Goal: Contribute content: Add original content to the website for others to see

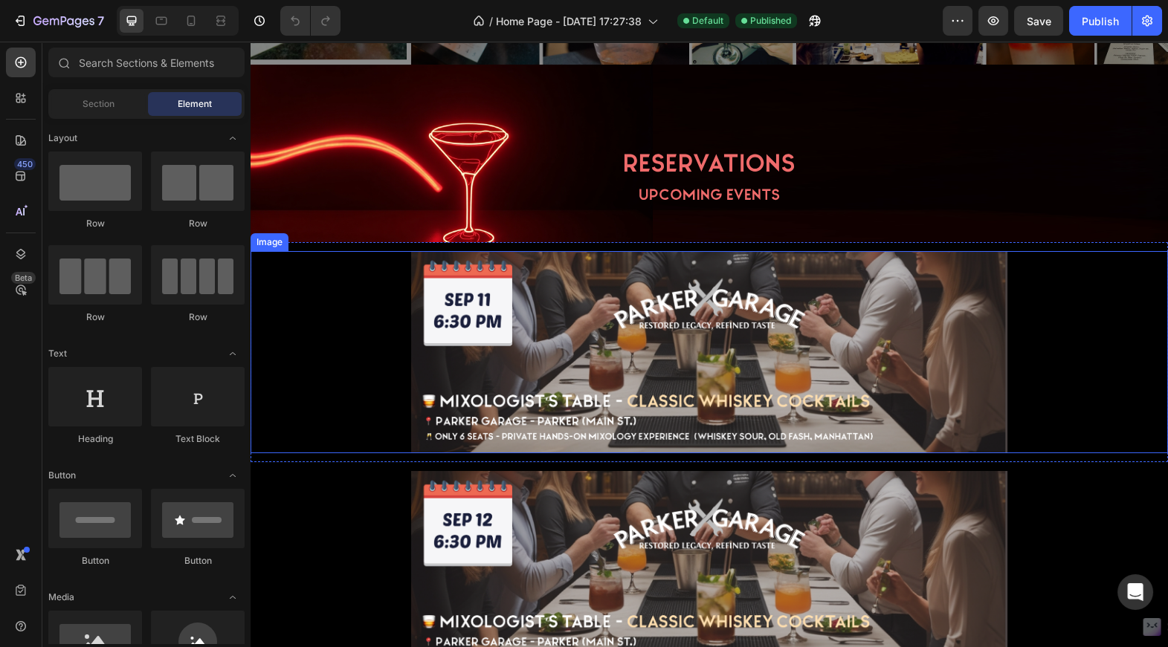
click at [572, 334] on img at bounding box center [709, 352] width 596 height 203
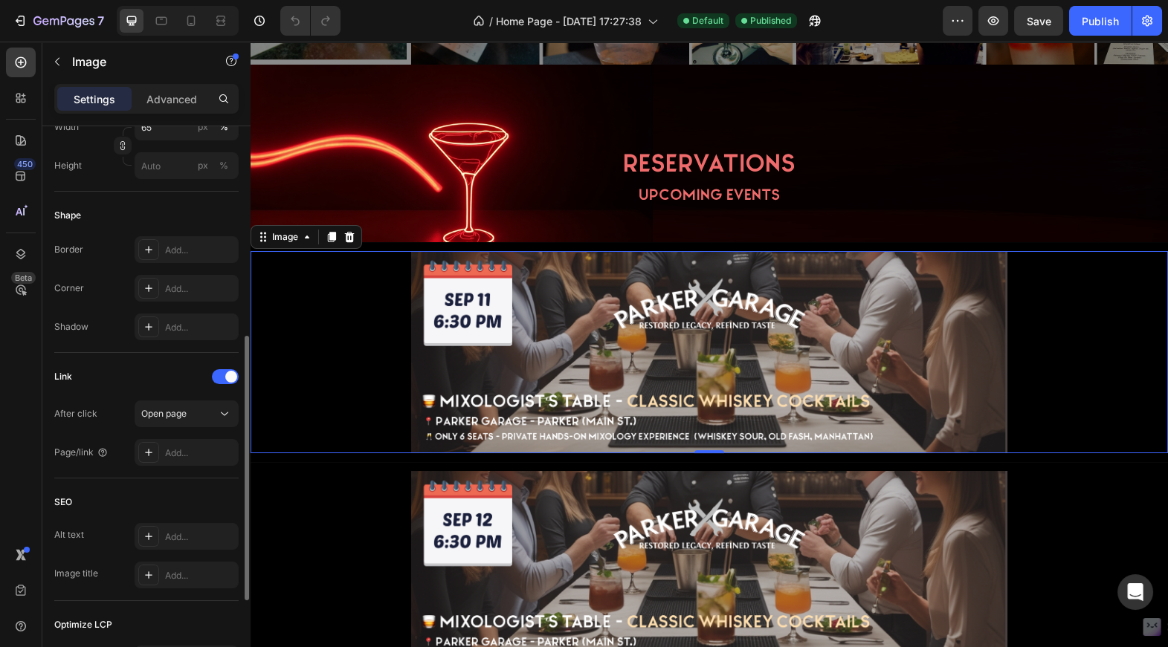
scroll to position [451, 0]
click at [147, 450] on icon at bounding box center [148, 450] width 7 height 7
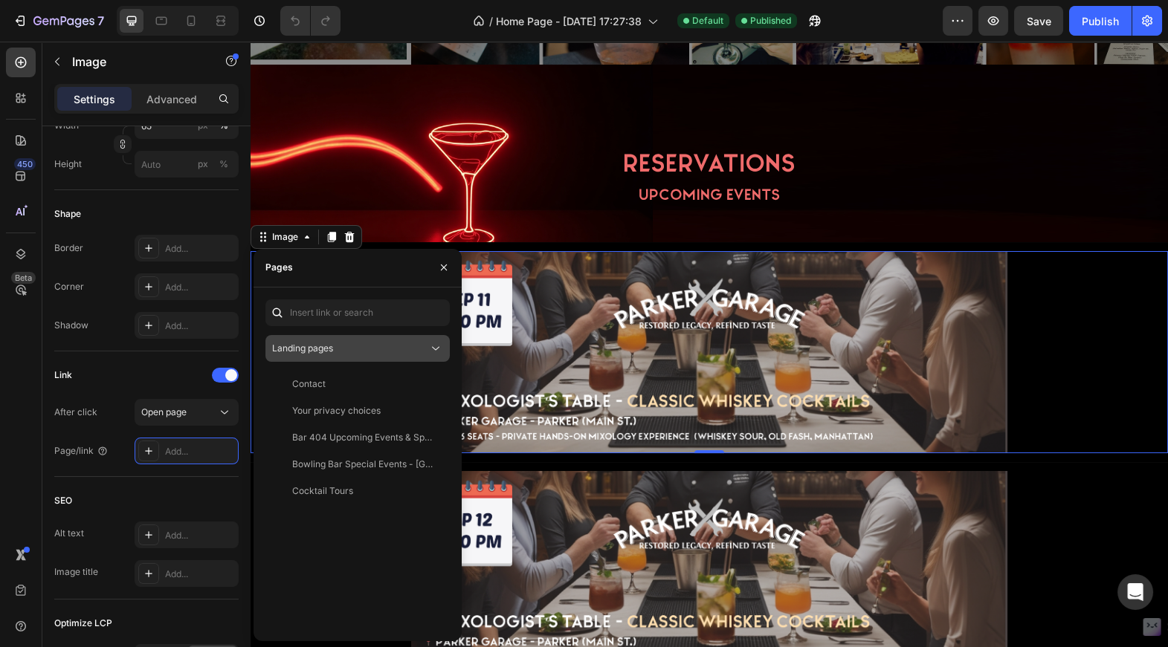
click at [336, 343] on div "Landing pages" at bounding box center [350, 348] width 156 height 13
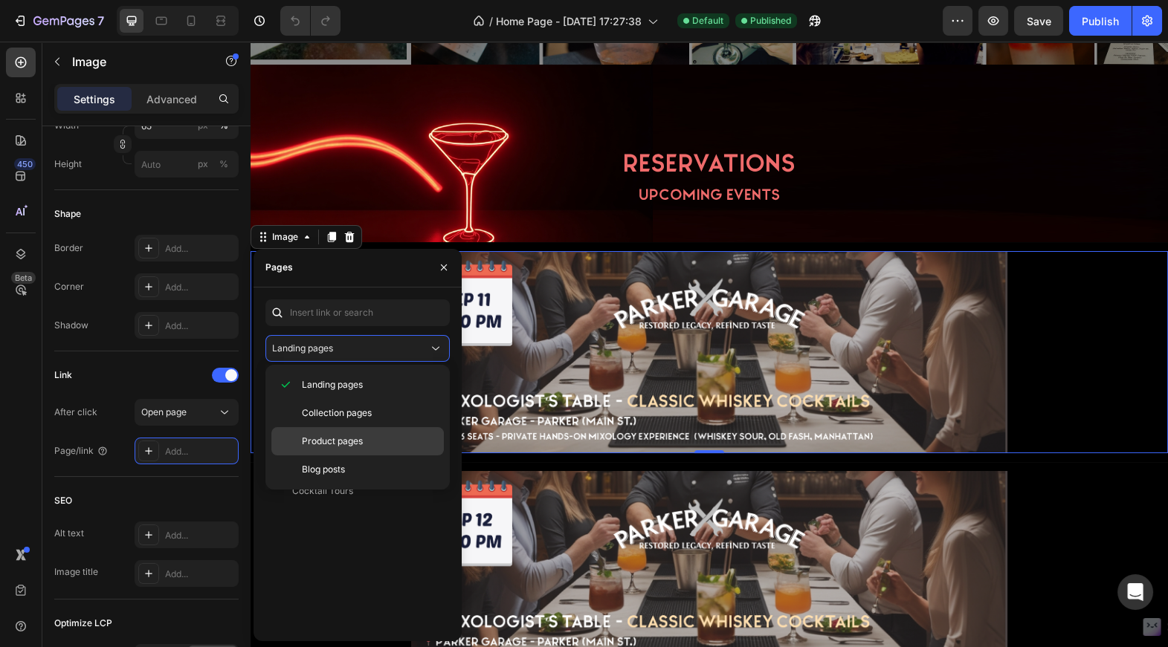
click at [317, 435] on span "Product pages" at bounding box center [332, 441] width 61 height 13
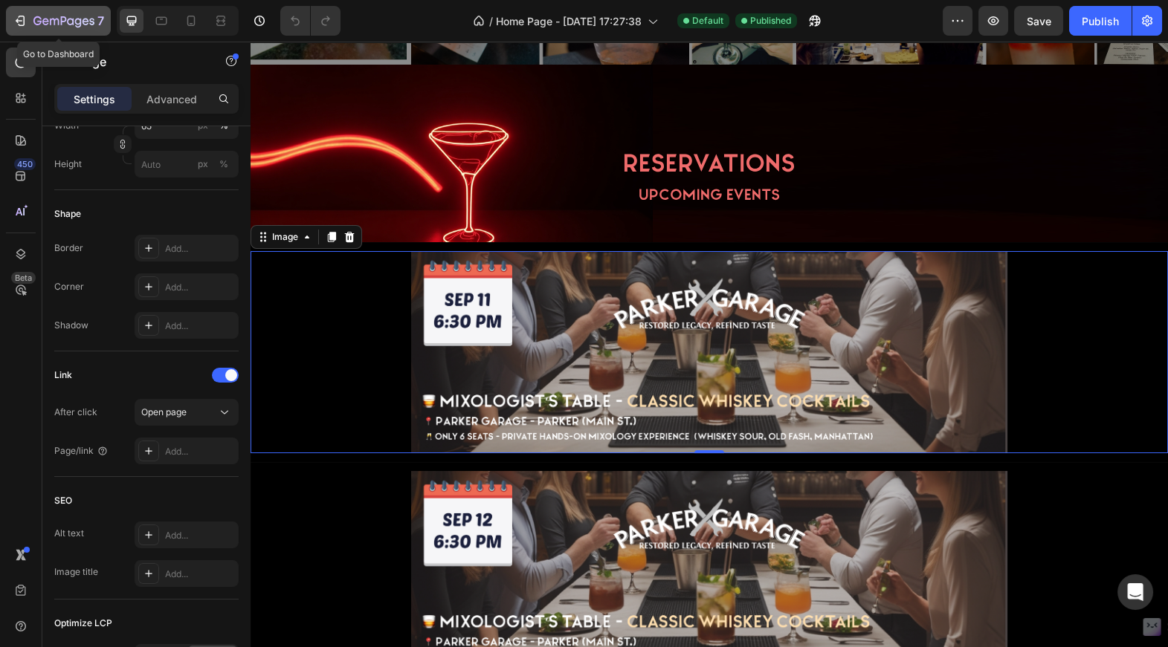
click at [35, 19] on icon "button" at bounding box center [63, 22] width 61 height 13
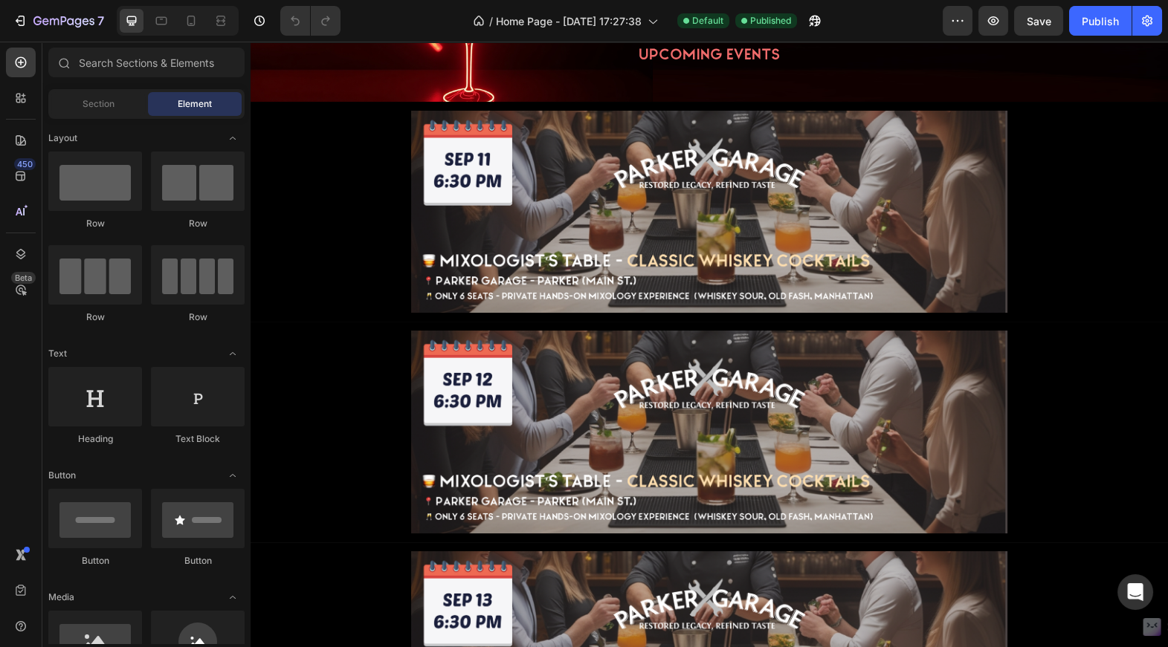
scroll to position [676, 0]
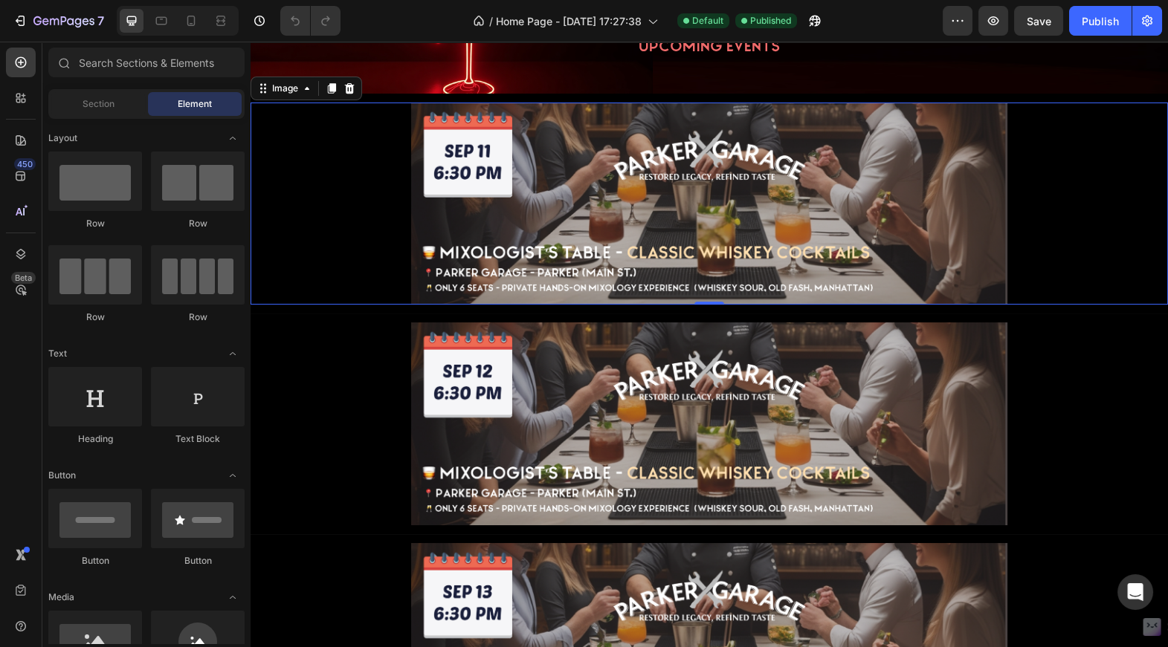
click at [340, 191] on div at bounding box center [708, 204] width 917 height 203
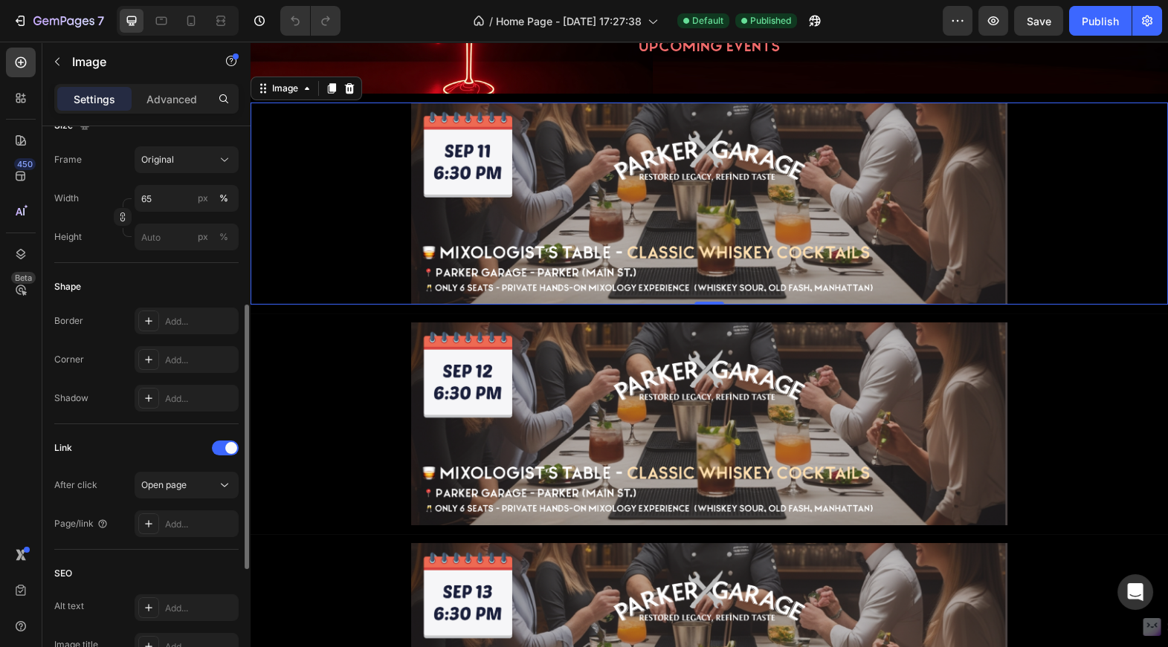
scroll to position [636, 0]
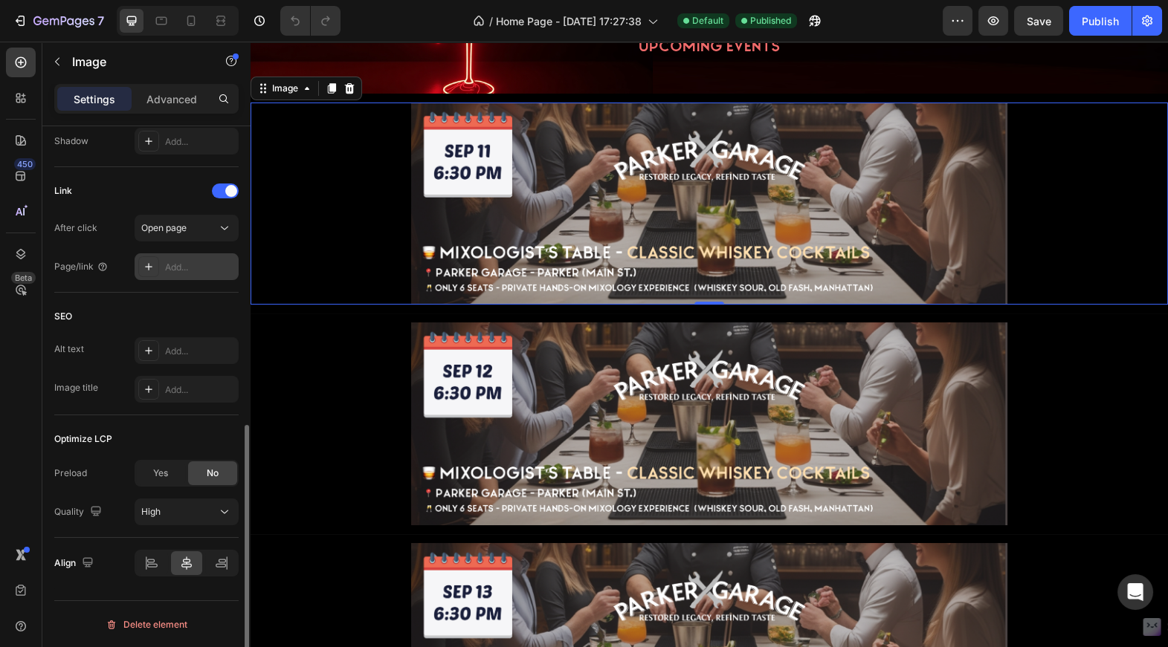
click at [179, 265] on div "Add..." at bounding box center [200, 267] width 70 height 13
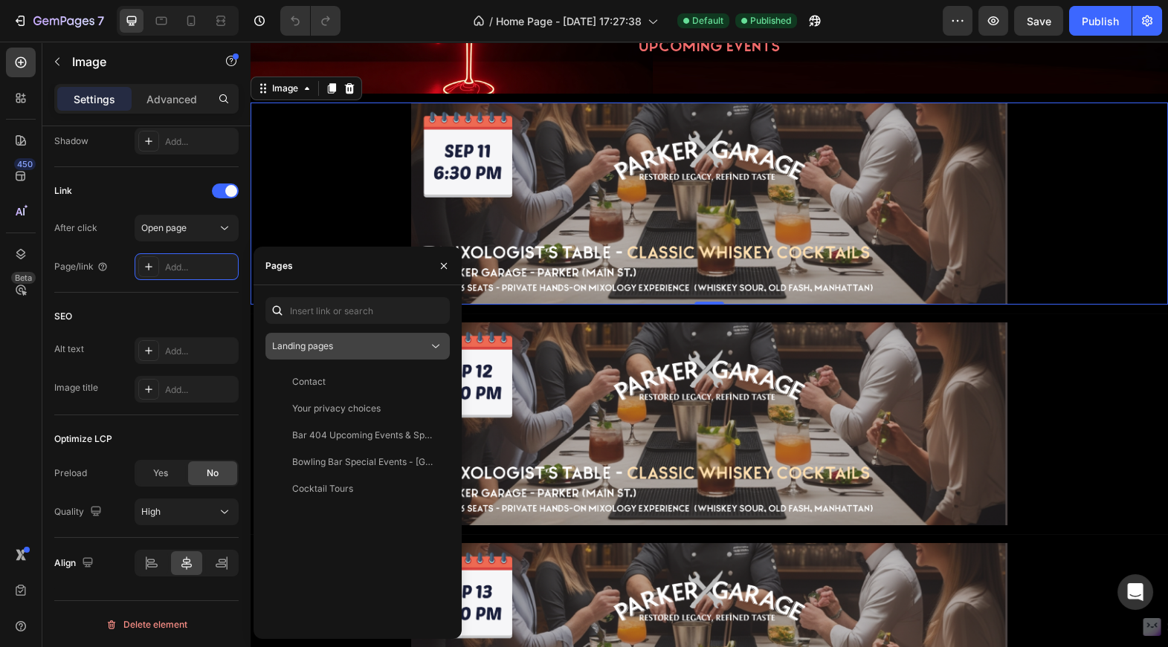
click at [329, 355] on button "Landing pages" at bounding box center [357, 346] width 184 height 27
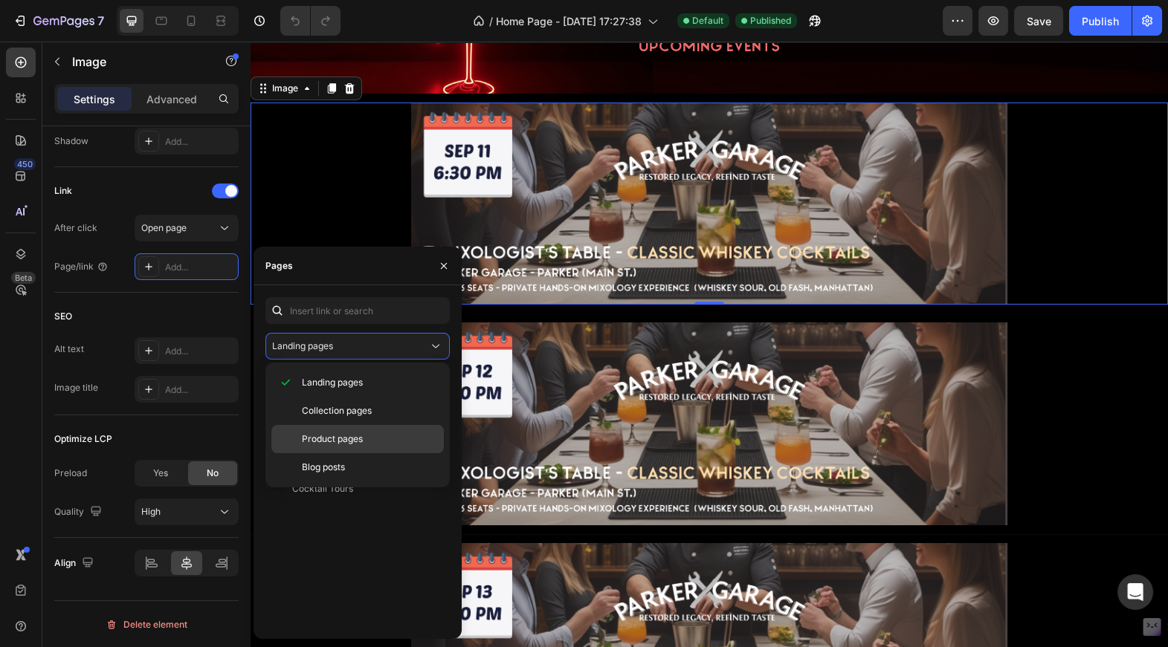
click at [317, 444] on span "Product pages" at bounding box center [332, 439] width 61 height 13
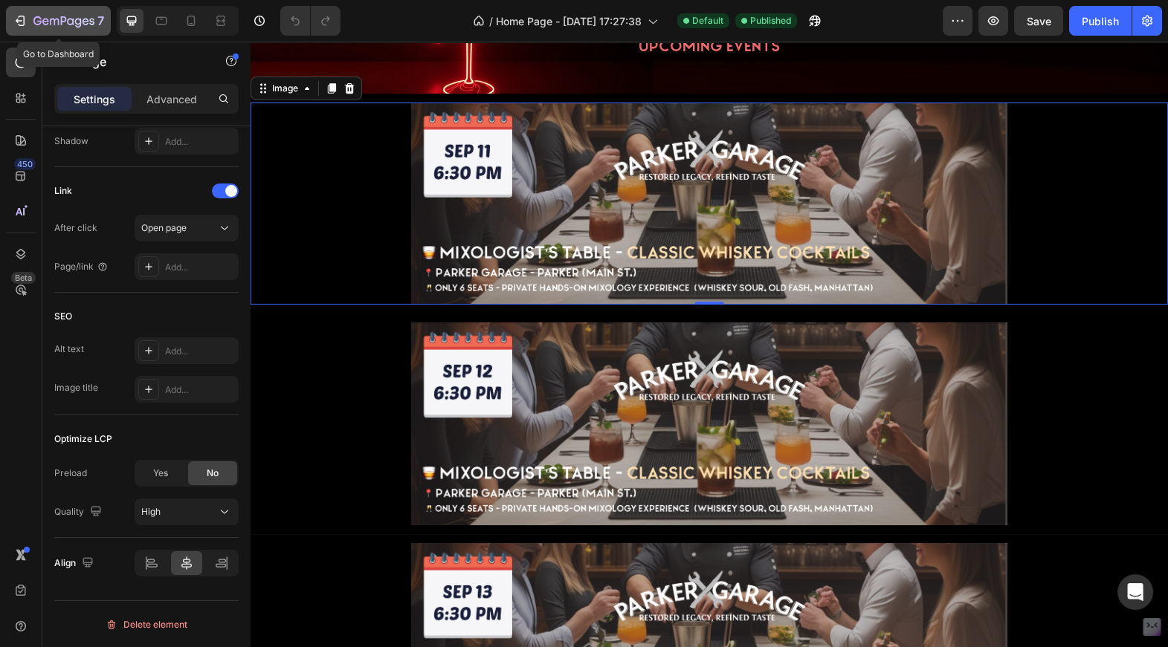
click at [56, 17] on icon "button" at bounding box center [63, 22] width 61 height 13
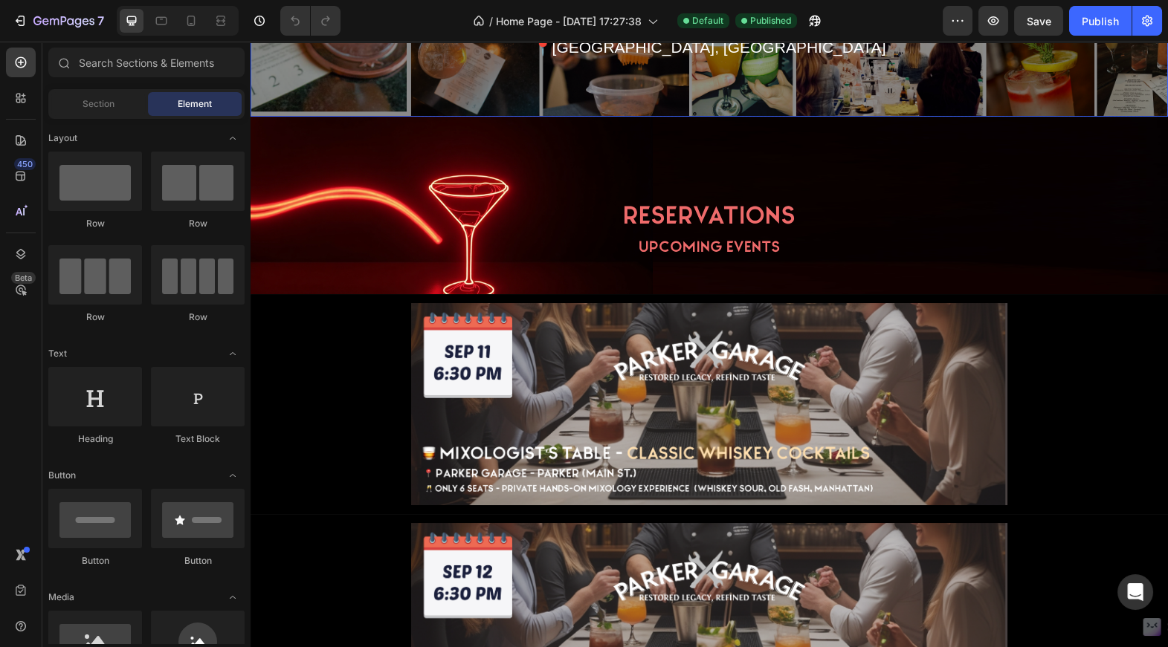
scroll to position [520, 0]
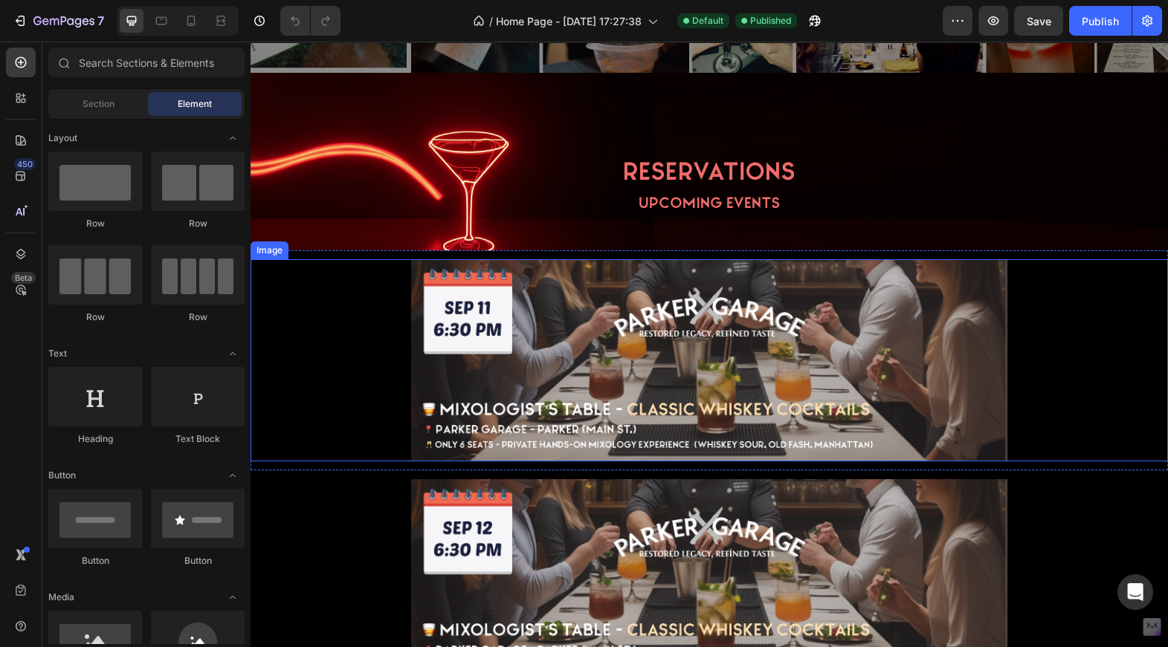
click at [369, 316] on div at bounding box center [708, 360] width 917 height 203
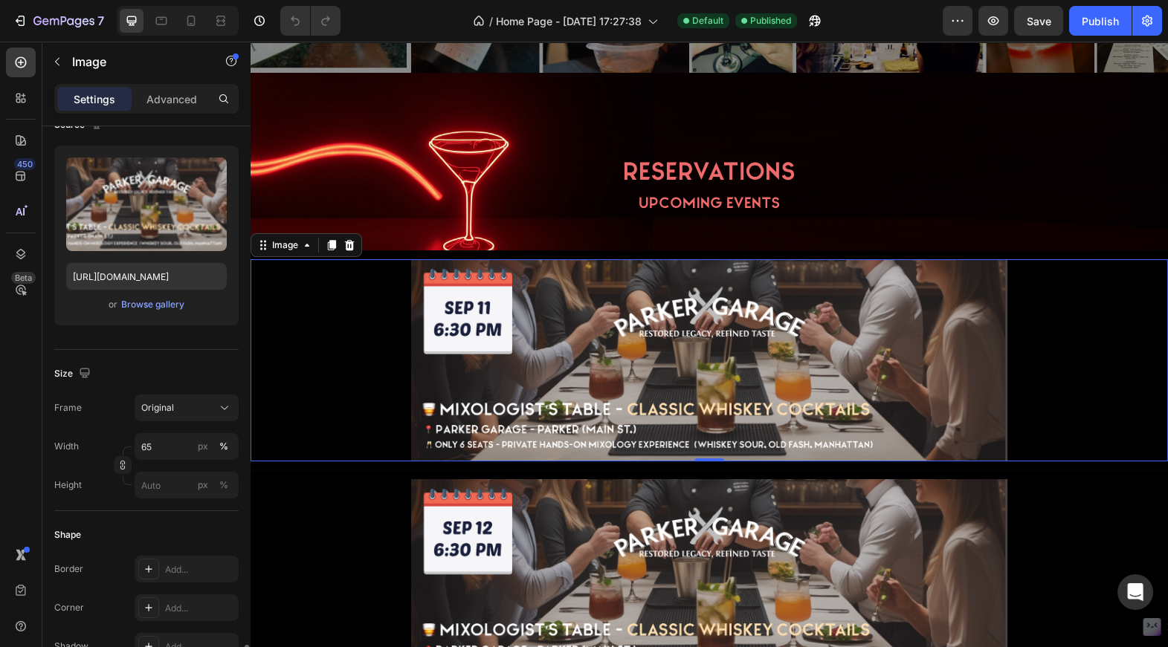
scroll to position [477, 0]
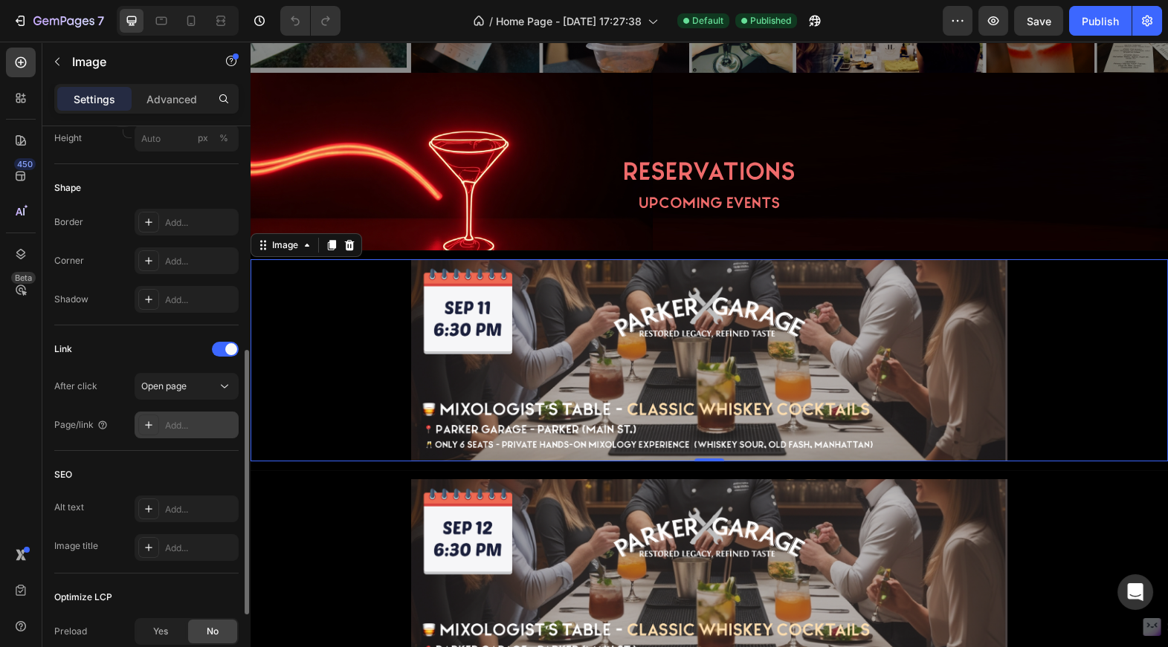
click at [172, 426] on div "Add..." at bounding box center [200, 425] width 70 height 13
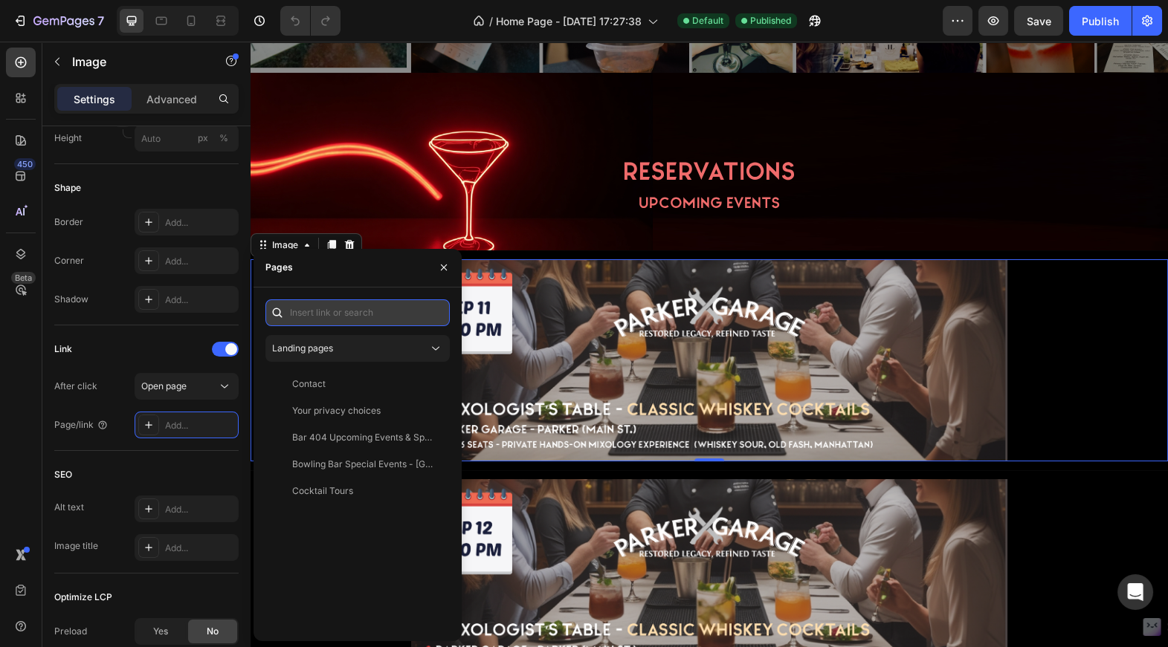
click at [338, 315] on input "text" at bounding box center [357, 313] width 184 height 27
paste input "https://pourandtell.com/products/mixologists-table-whiskey-cocktails"
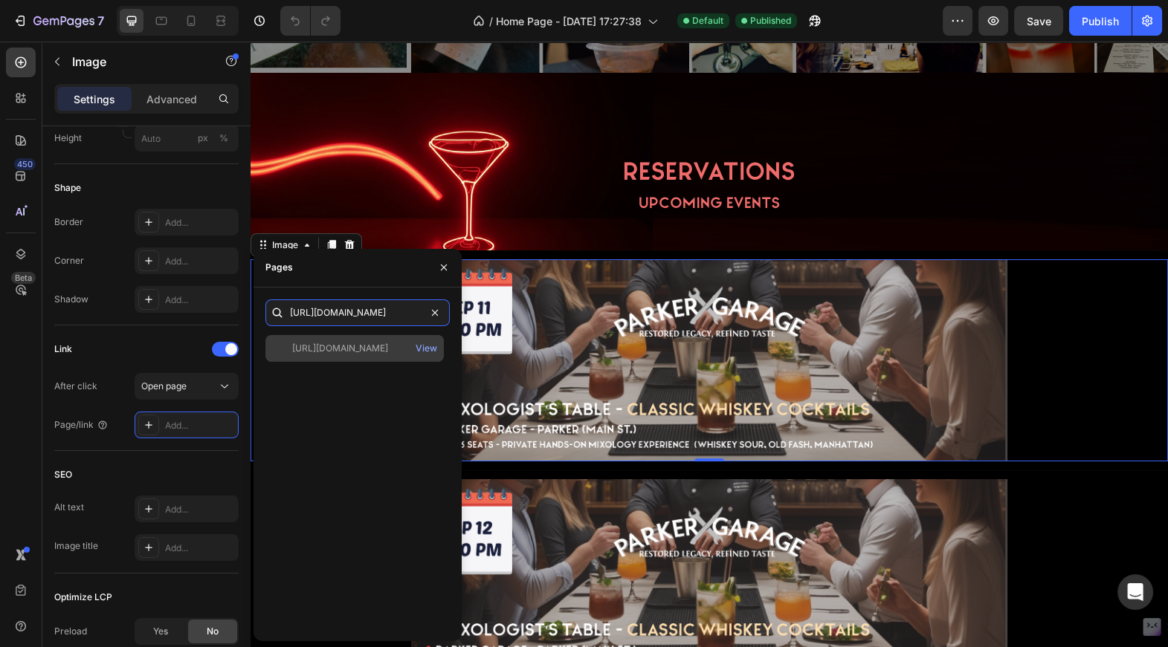
type input "https://pourandtell.com/products/mixologists-table-whiskey-cocktails"
click at [357, 352] on div "https://pourandtell.com/products/mixologists-table-whiskey-cocktails" at bounding box center [340, 348] width 96 height 13
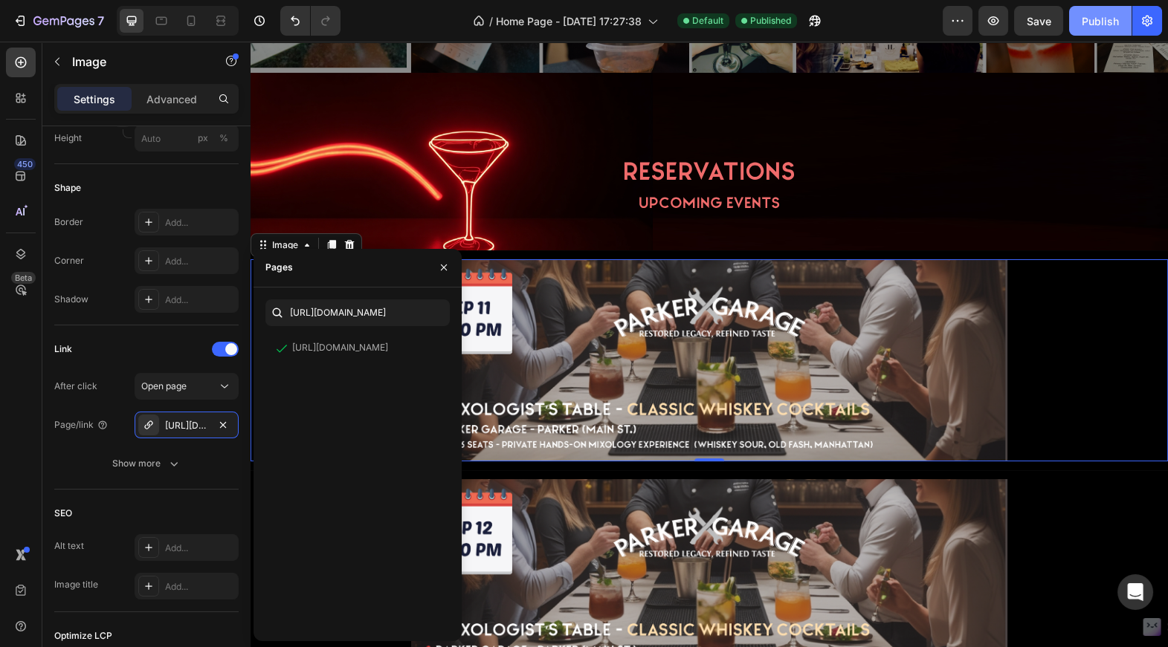
click at [1090, 29] on button "Publish" at bounding box center [1100, 21] width 62 height 30
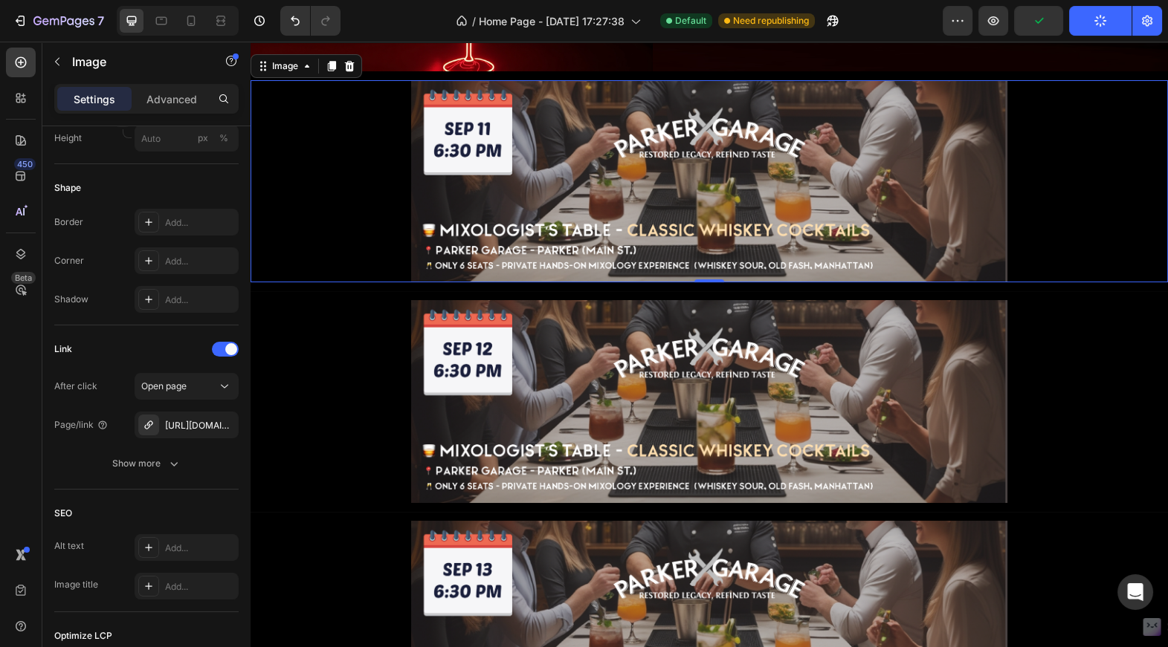
scroll to position [720, 0]
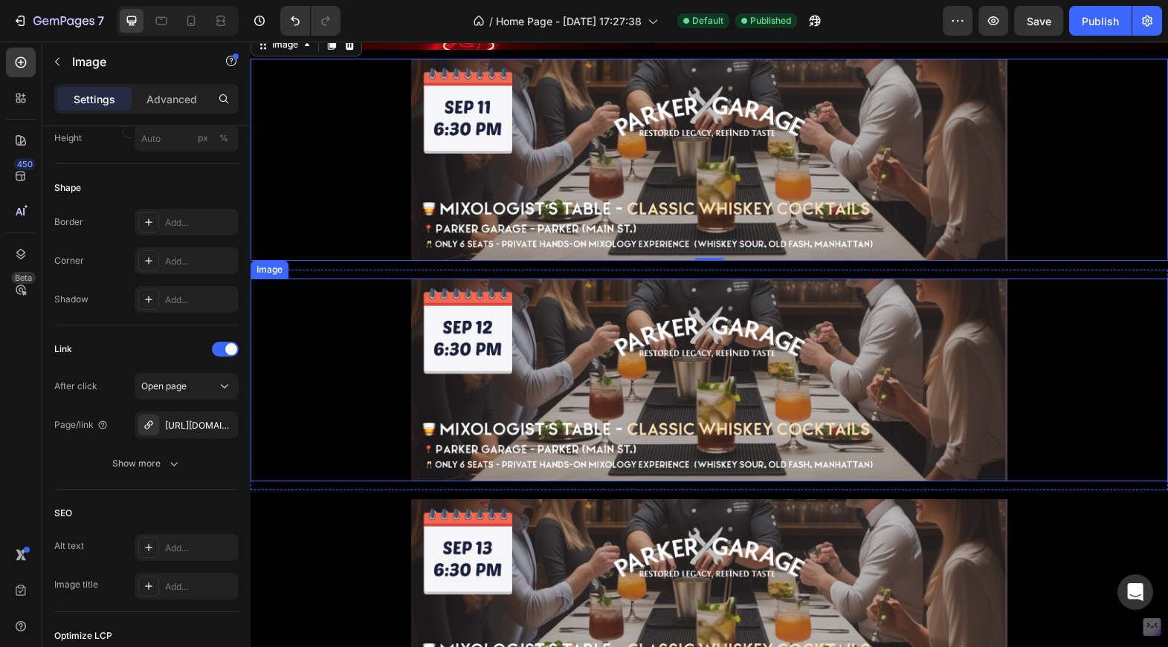
click at [337, 336] on div at bounding box center [708, 380] width 917 height 203
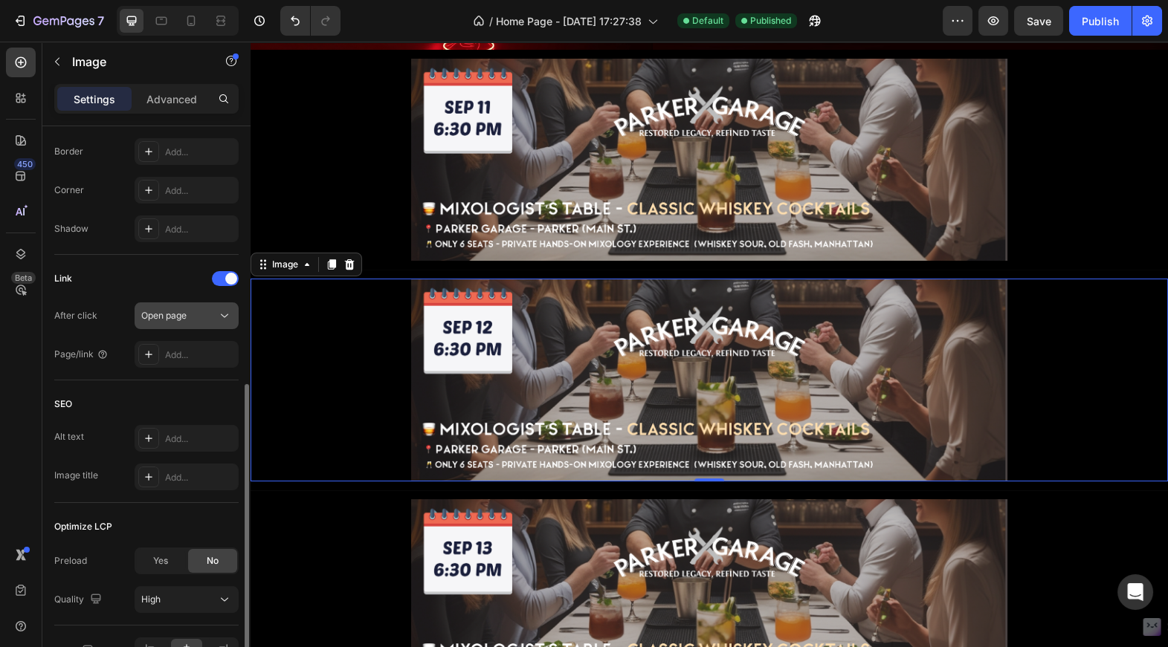
scroll to position [547, 0]
click at [178, 351] on div "Add..." at bounding box center [200, 355] width 70 height 13
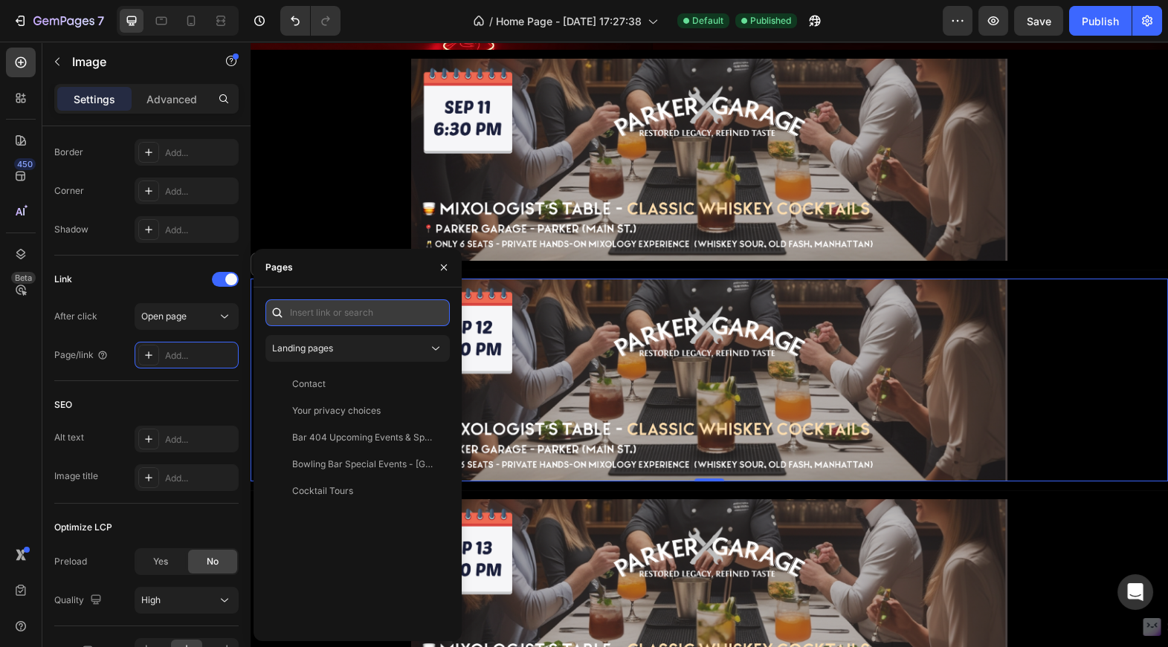
click at [327, 312] on input "text" at bounding box center [357, 313] width 184 height 27
paste input "https://pourandtell.com/products/sep-12-6-30pm-whiskey-cocktails-experience"
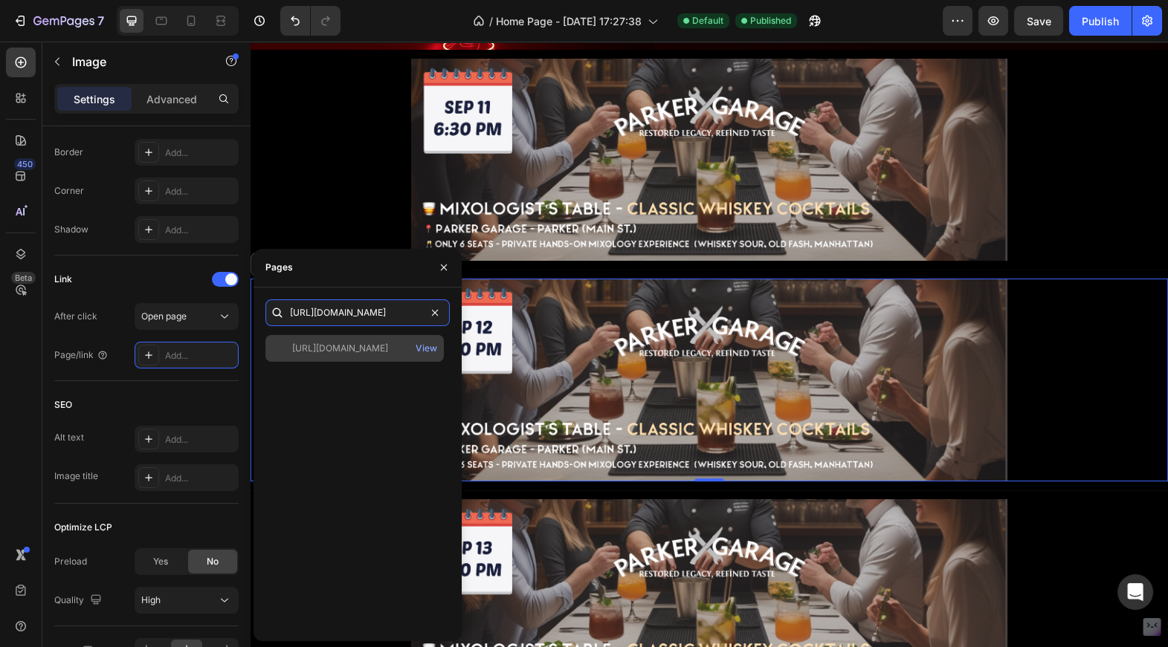
type input "https://pourandtell.com/products/sep-12-6-30pm-whiskey-cocktails-experience"
click at [329, 352] on div "https://pourandtell.com/products/sep-12-6-30pm-whiskey-cocktails-experience" at bounding box center [340, 348] width 96 height 13
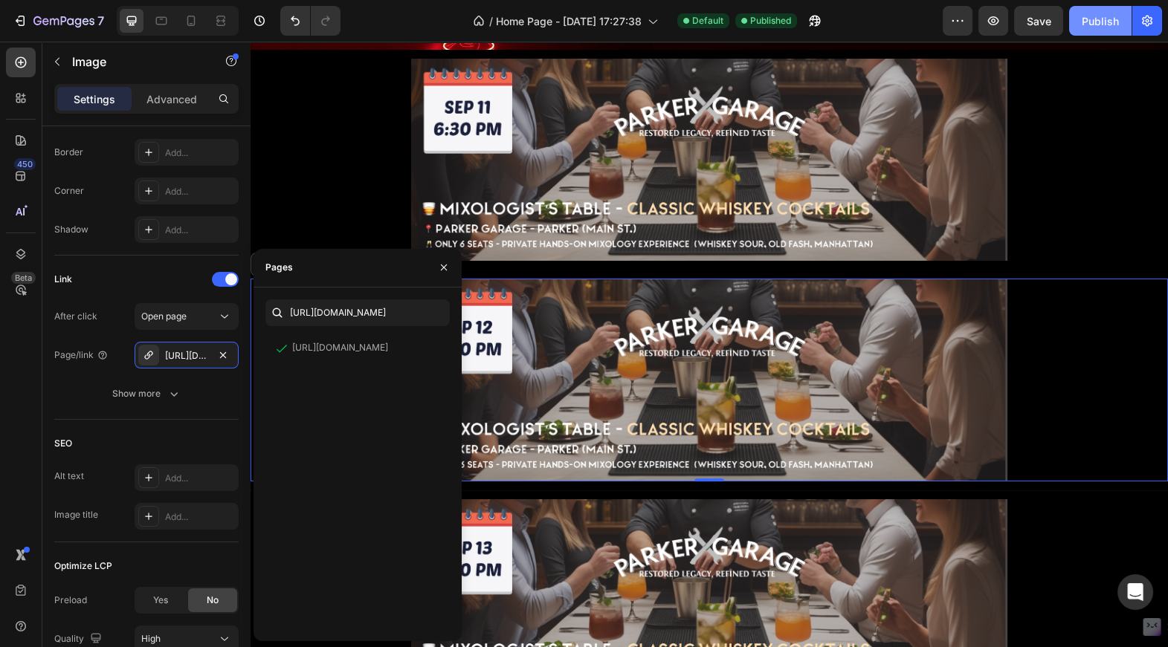
click at [1093, 21] on div "Publish" at bounding box center [1100, 21] width 37 height 16
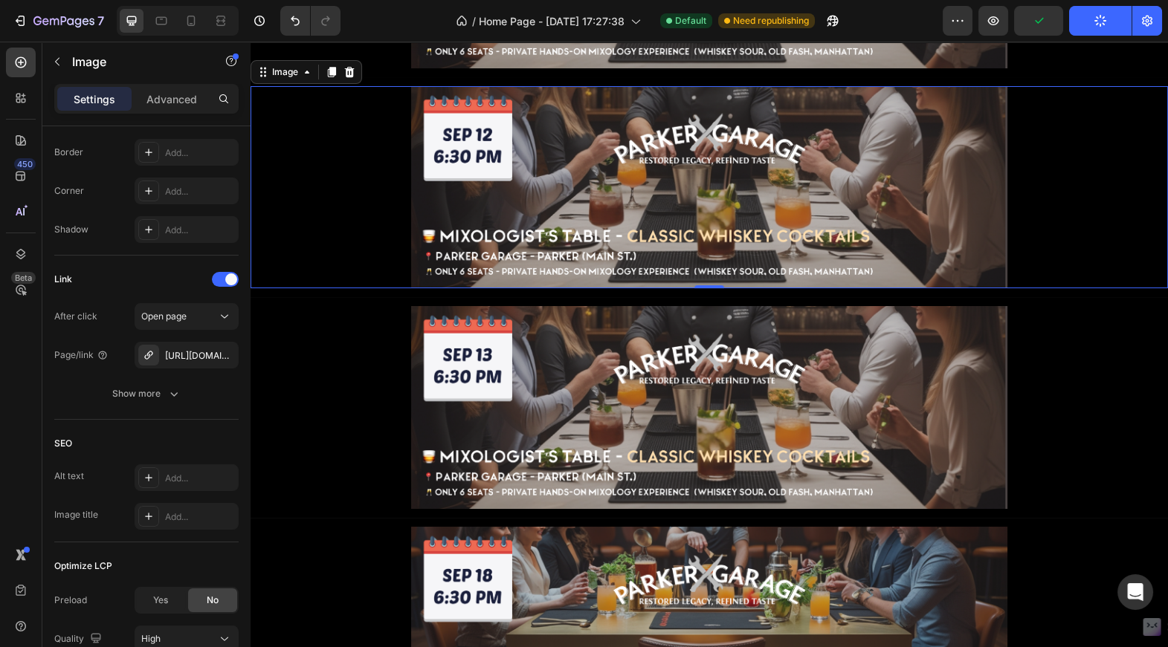
scroll to position [920, 0]
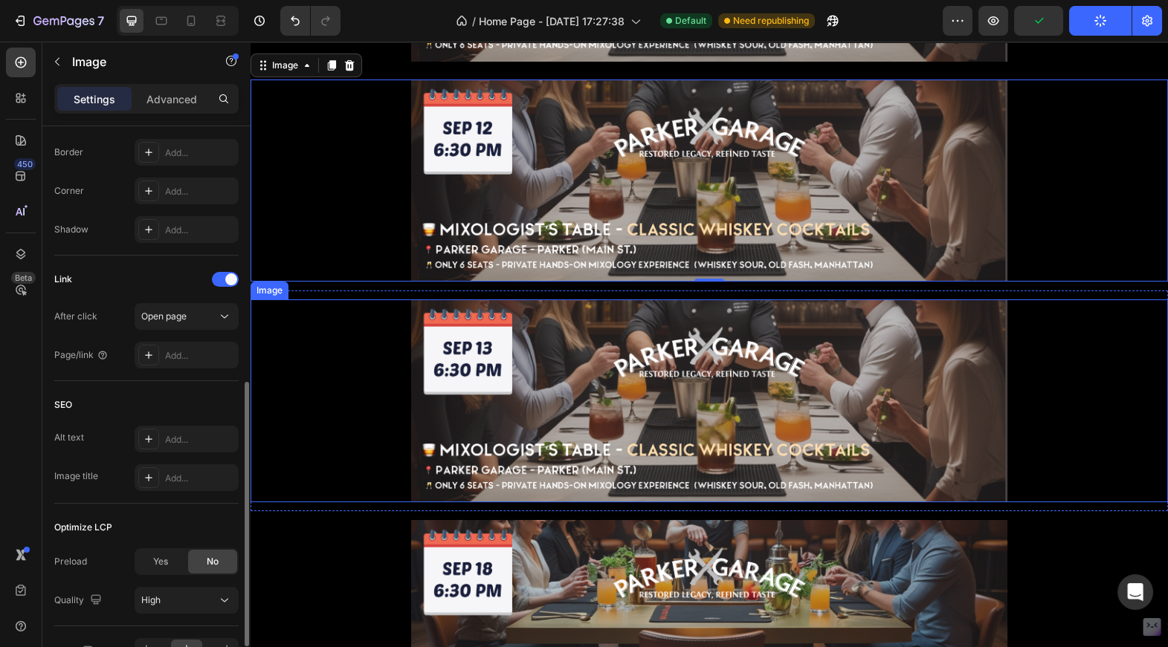
click at [362, 404] on div at bounding box center [708, 401] width 917 height 203
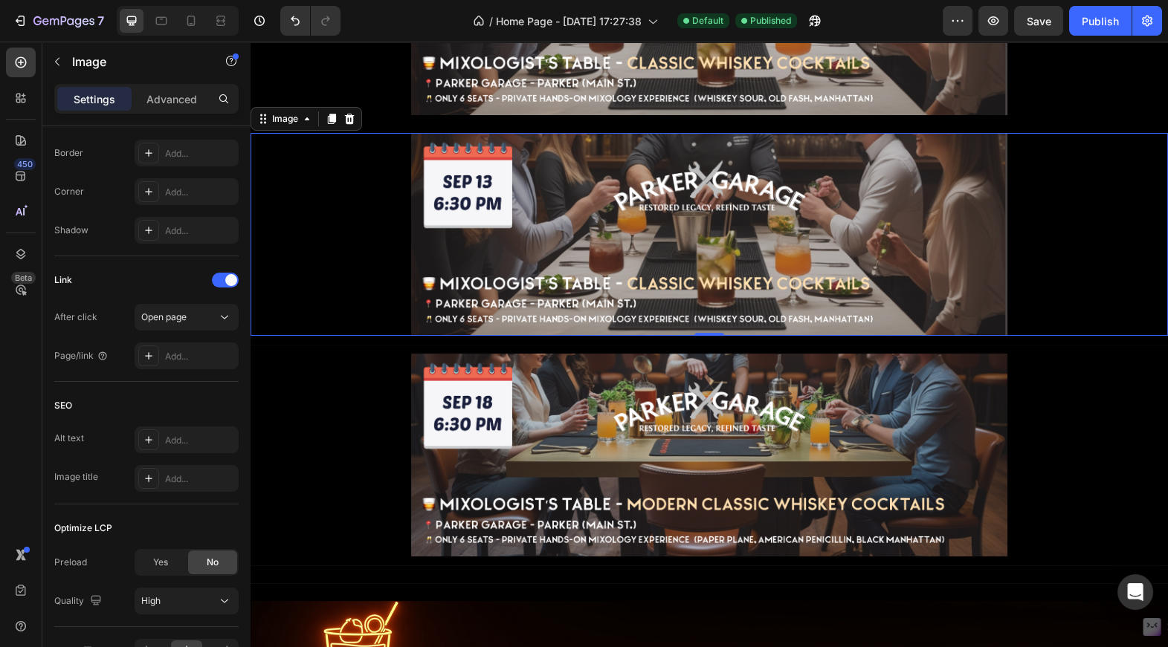
scroll to position [1085, 0]
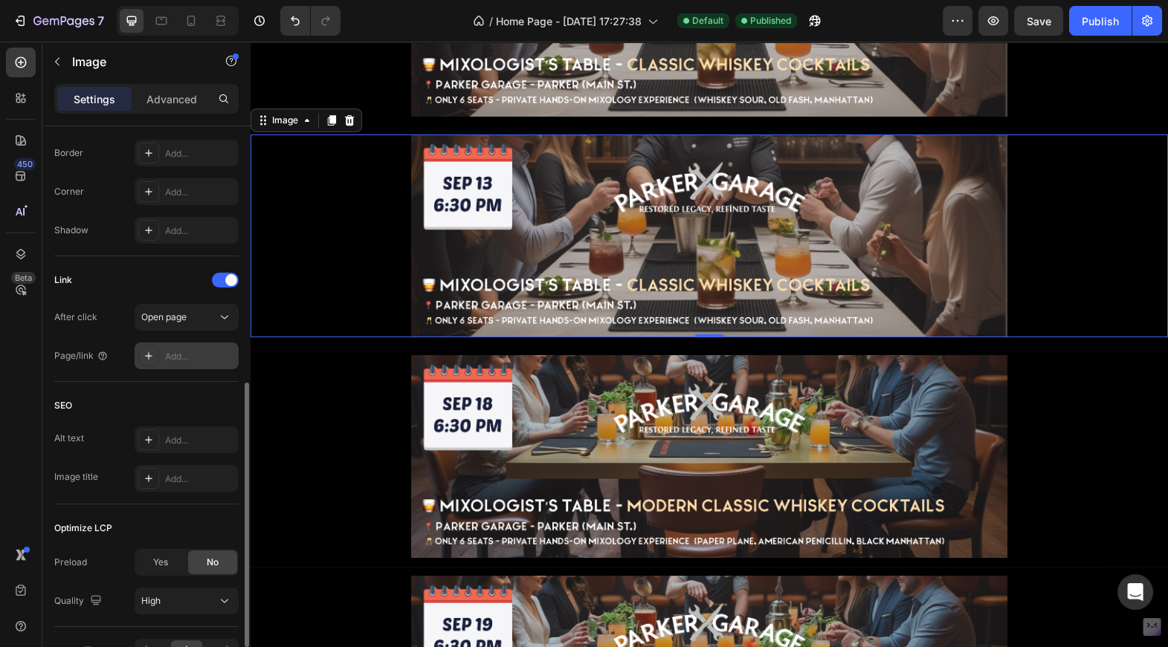
click at [180, 350] on div "Add..." at bounding box center [200, 356] width 70 height 13
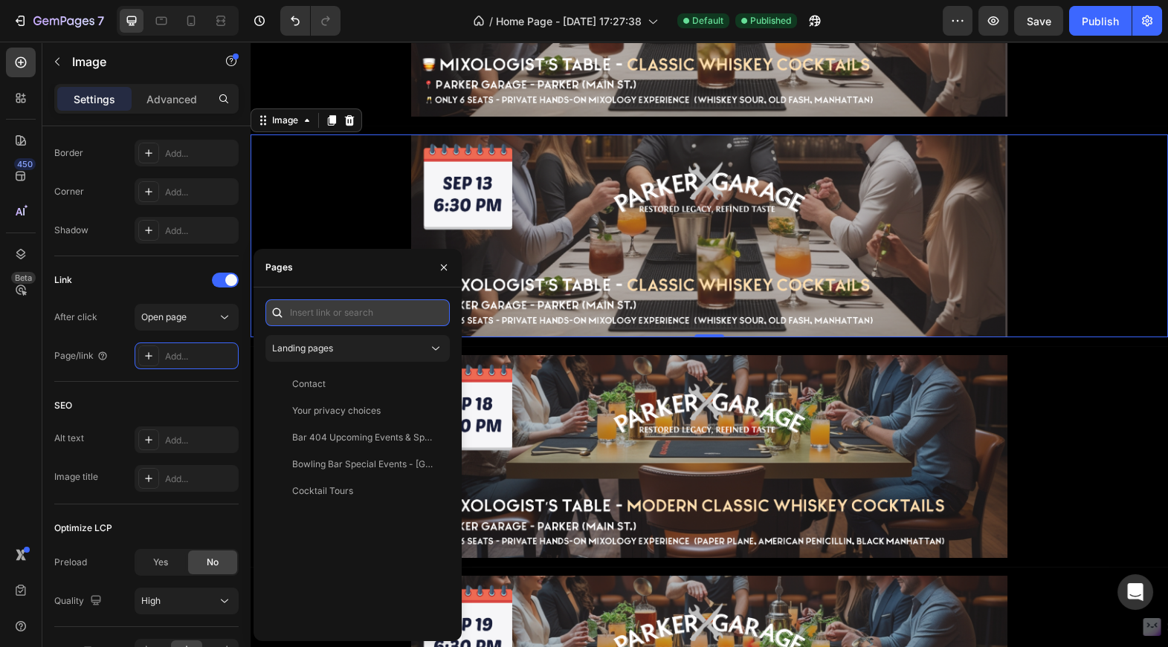
click at [309, 312] on input "text" at bounding box center [357, 313] width 184 height 27
paste input "https://pourandtell.com/products/sep-13-6-30pm-whiskey-cocktails-experience"
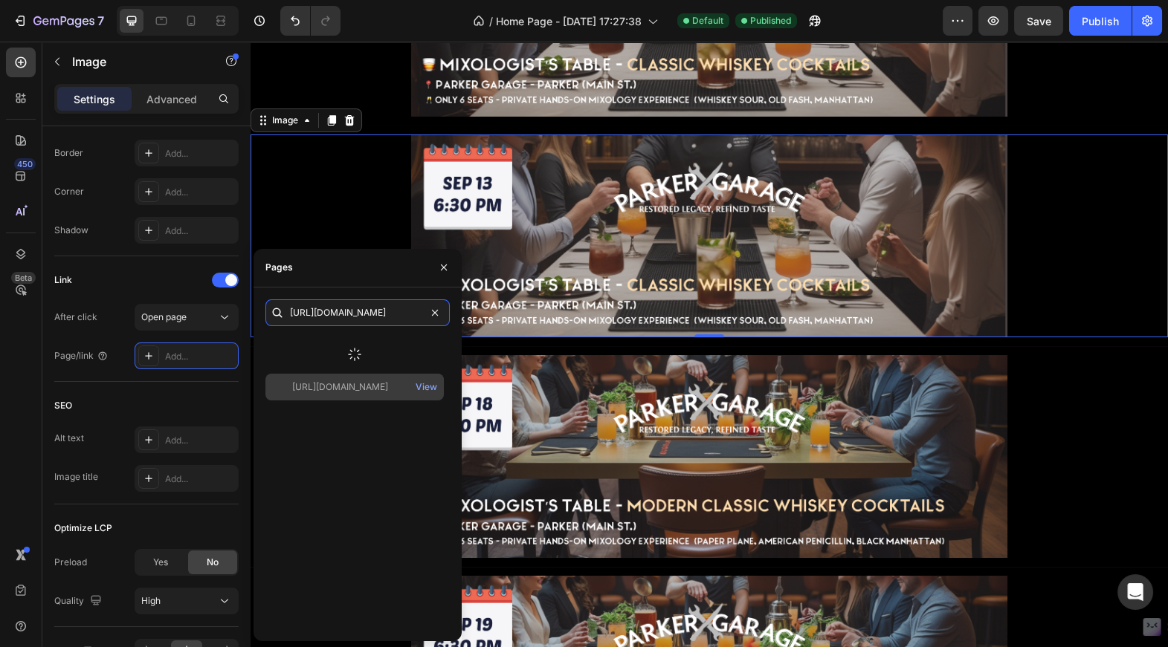
type input "https://pourandtell.com/products/sep-13-6-30pm-whiskey-cocktails-experience"
click at [326, 387] on div "https://pourandtell.com/products/sep-13-6-30pm-whiskey-cocktails-experience View" at bounding box center [357, 482] width 184 height 294
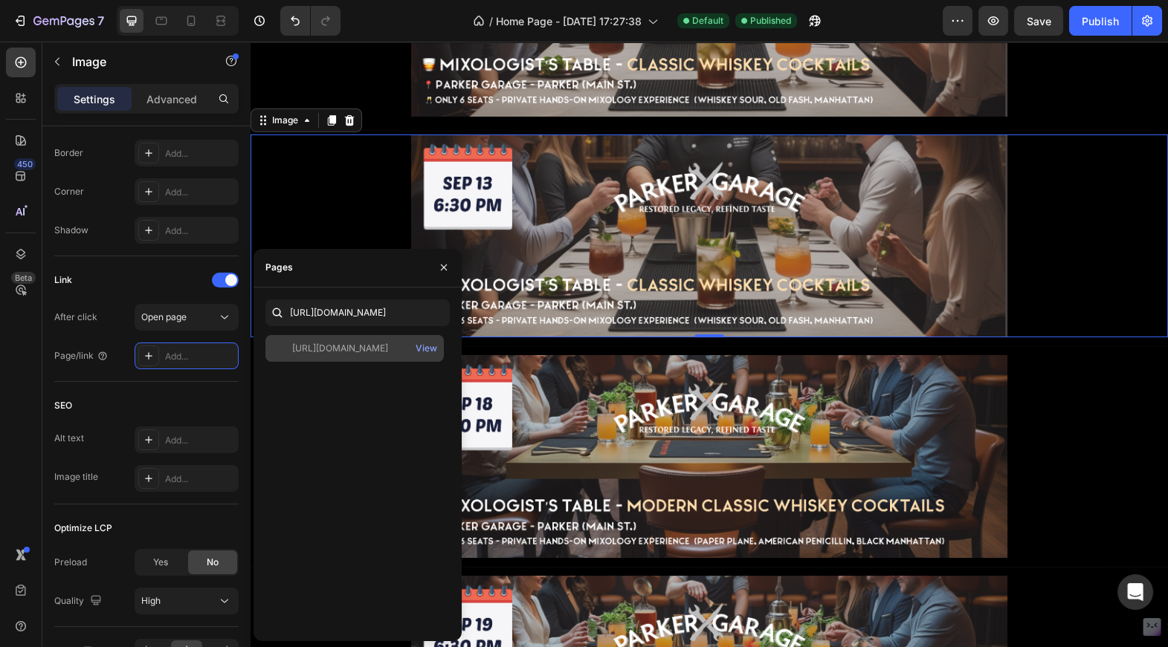
click at [335, 352] on div "https://pourandtell.com/products/sep-13-6-30pm-whiskey-cocktails-experience" at bounding box center [340, 348] width 96 height 13
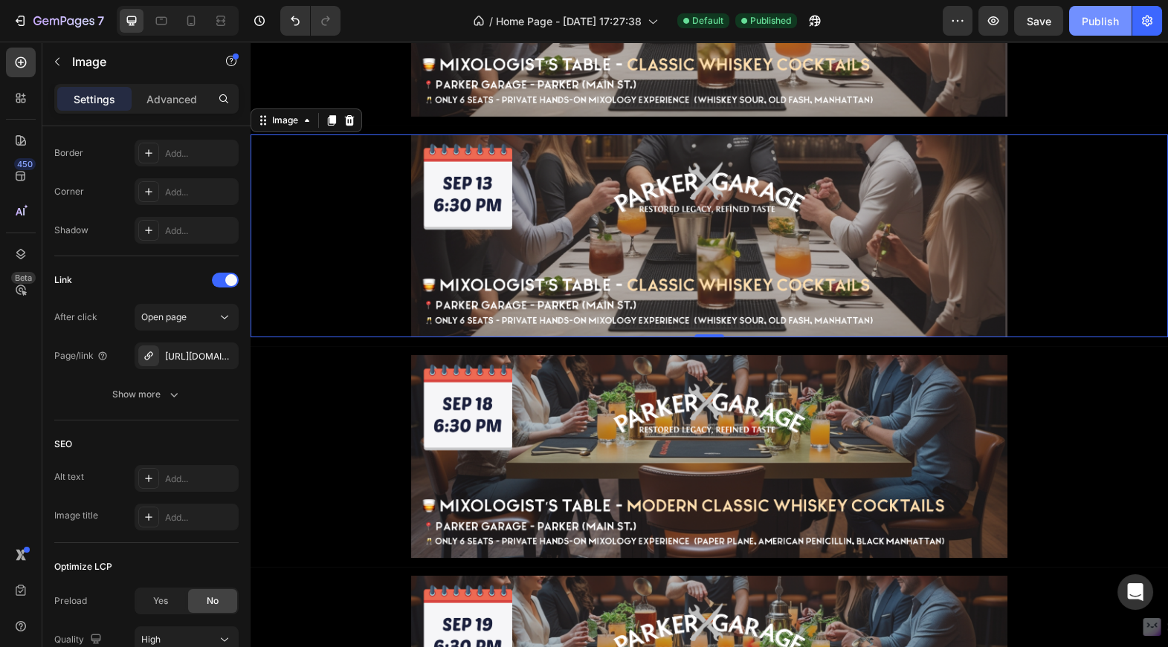
click at [1105, 28] on div "Publish" at bounding box center [1100, 21] width 37 height 16
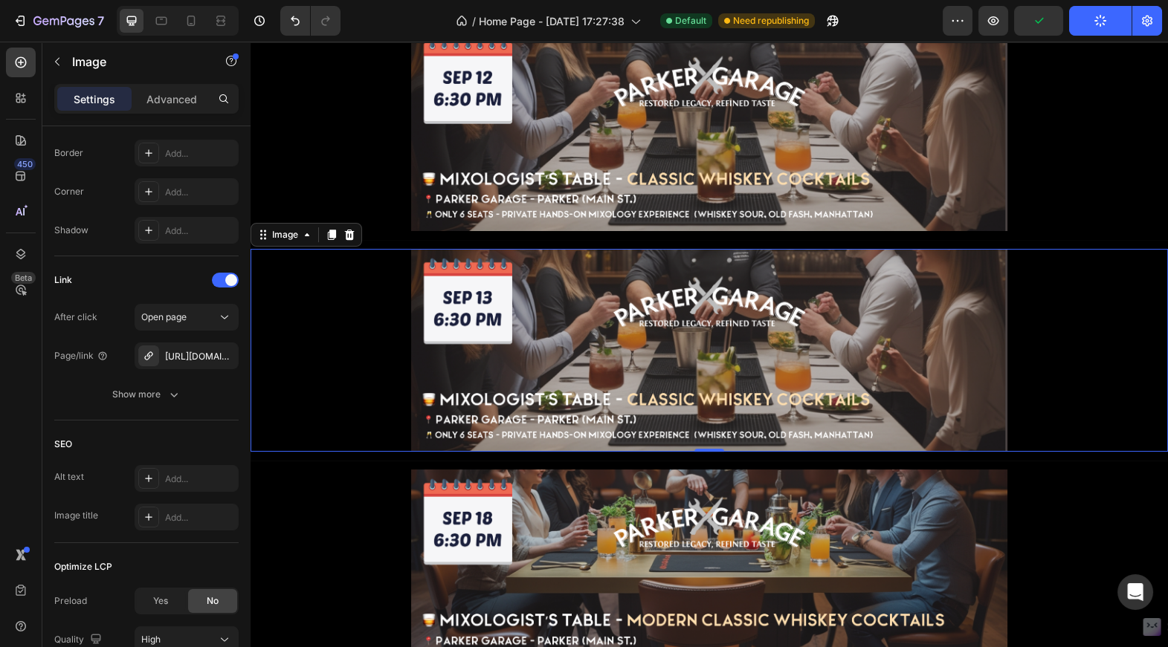
scroll to position [969, 0]
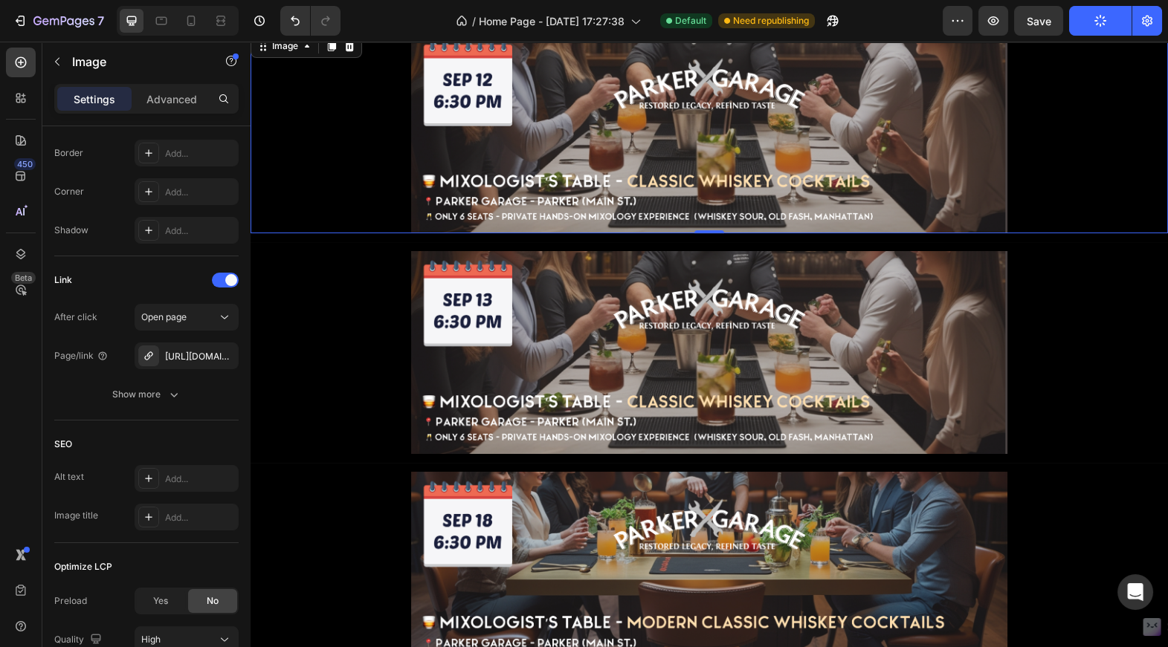
click at [352, 141] on link at bounding box center [708, 132] width 917 height 203
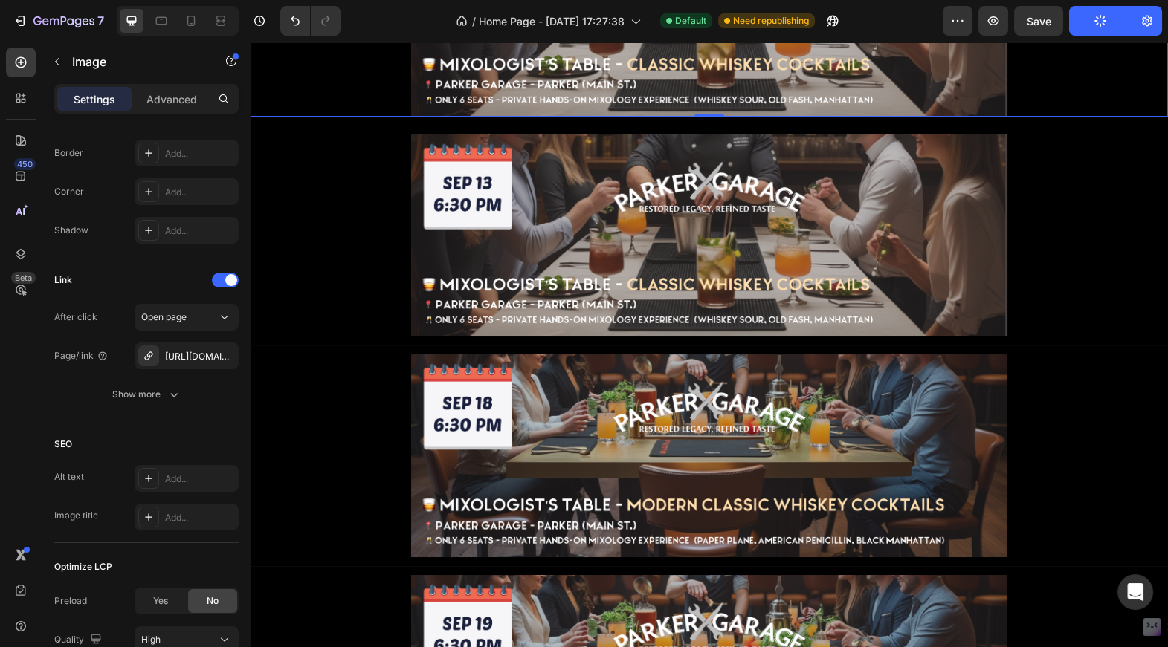
scroll to position [728, 0]
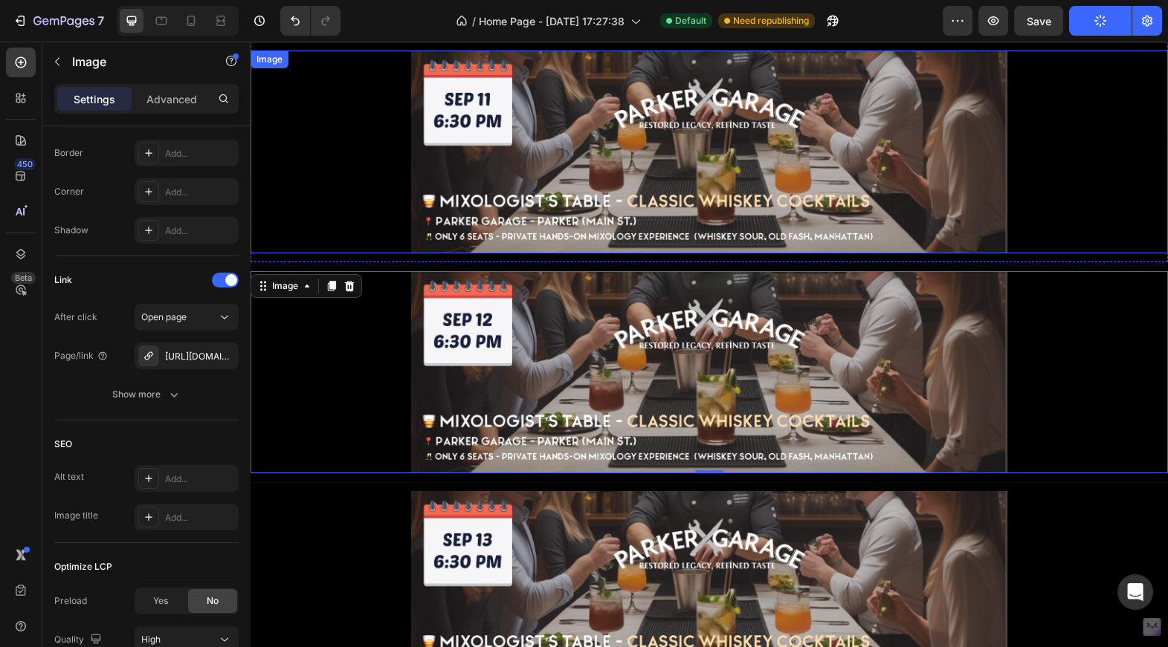
click at [353, 171] on link at bounding box center [708, 152] width 917 height 203
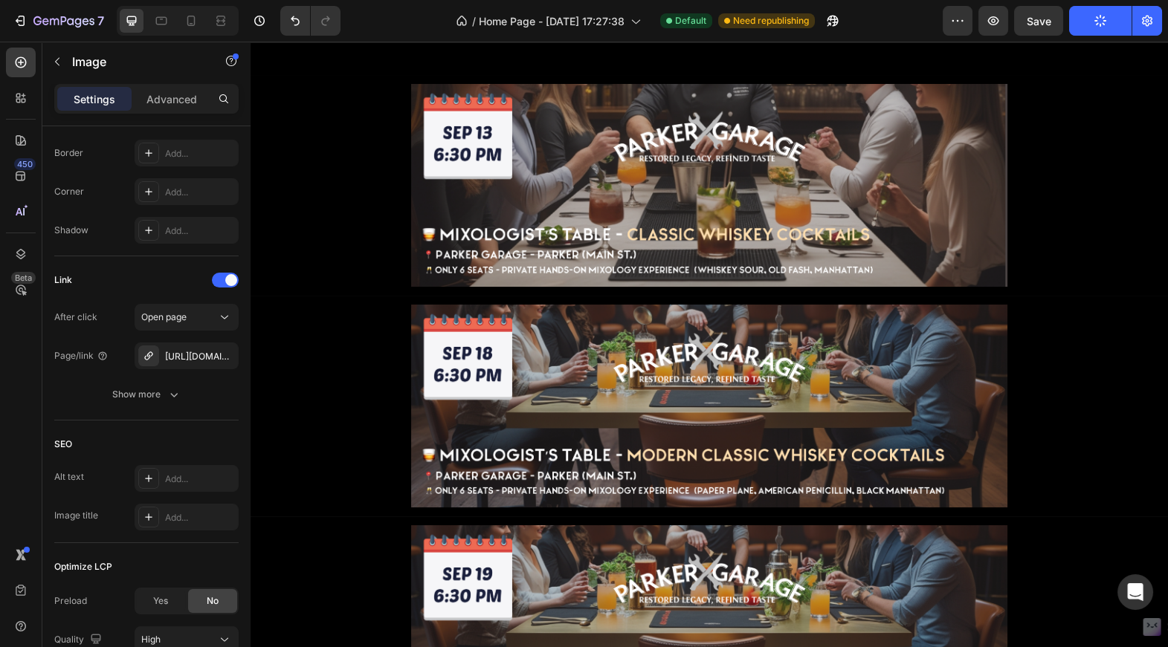
scroll to position [1237, 0]
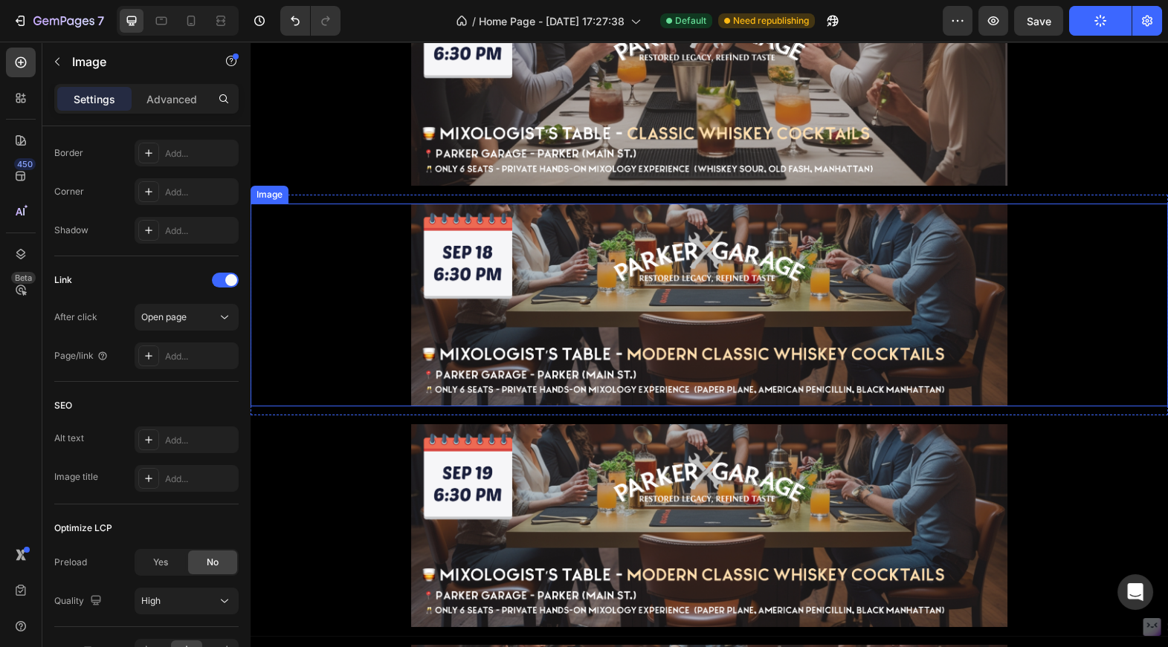
click at [350, 290] on div at bounding box center [708, 305] width 917 height 203
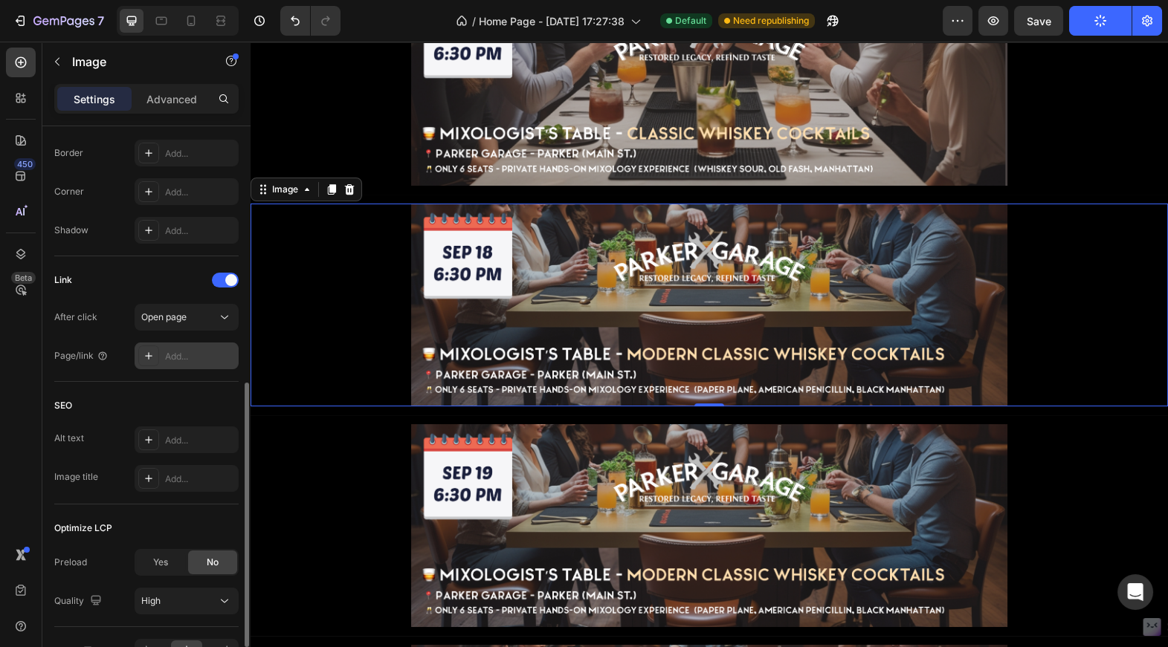
click at [169, 357] on div "Add..." at bounding box center [200, 356] width 70 height 13
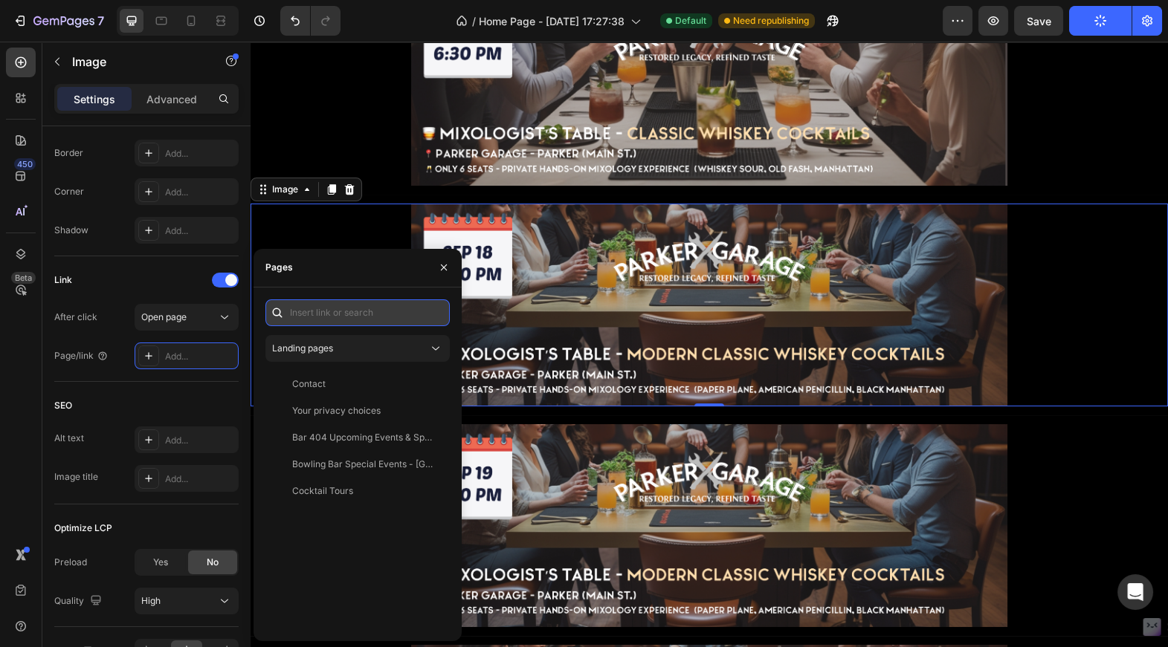
click at [326, 307] on input "text" at bounding box center [357, 313] width 184 height 27
paste input "https://pourandtell.com/products/sep-18-6-30pm-modern-whiskey-cocktails-experie…"
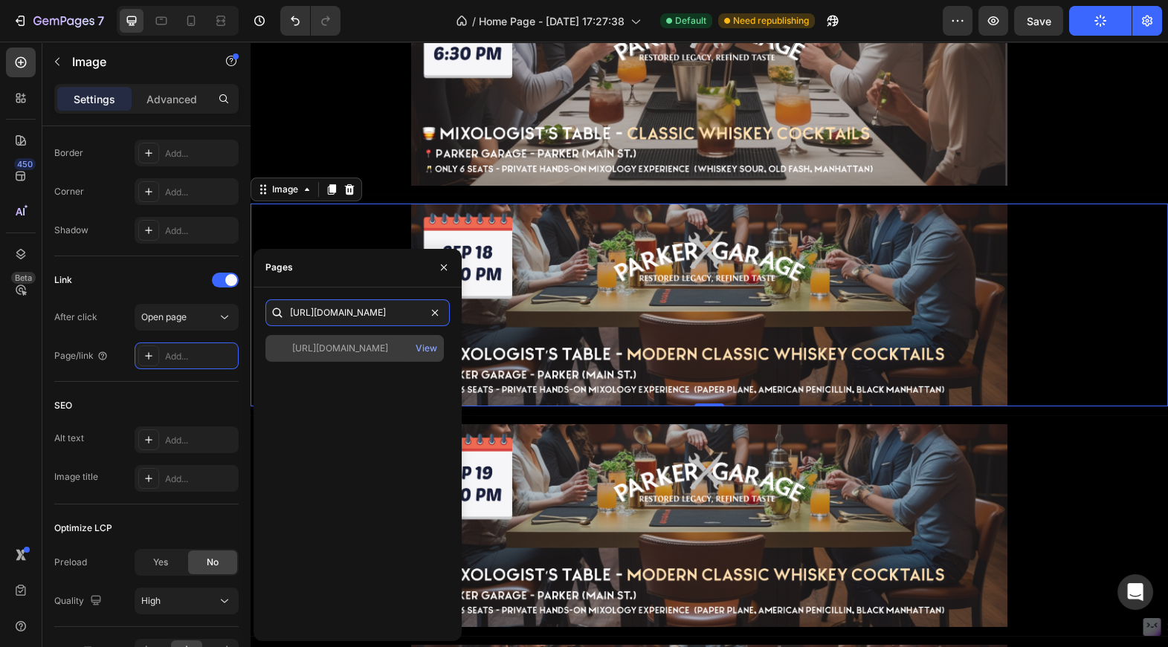
type input "https://pourandtell.com/products/sep-18-6-30pm-modern-whiskey-cocktails-experie…"
click at [345, 352] on div "https://pourandtell.com/products/sep-18-6-30pm-modern-whiskey-cocktails-experie…" at bounding box center [340, 348] width 96 height 13
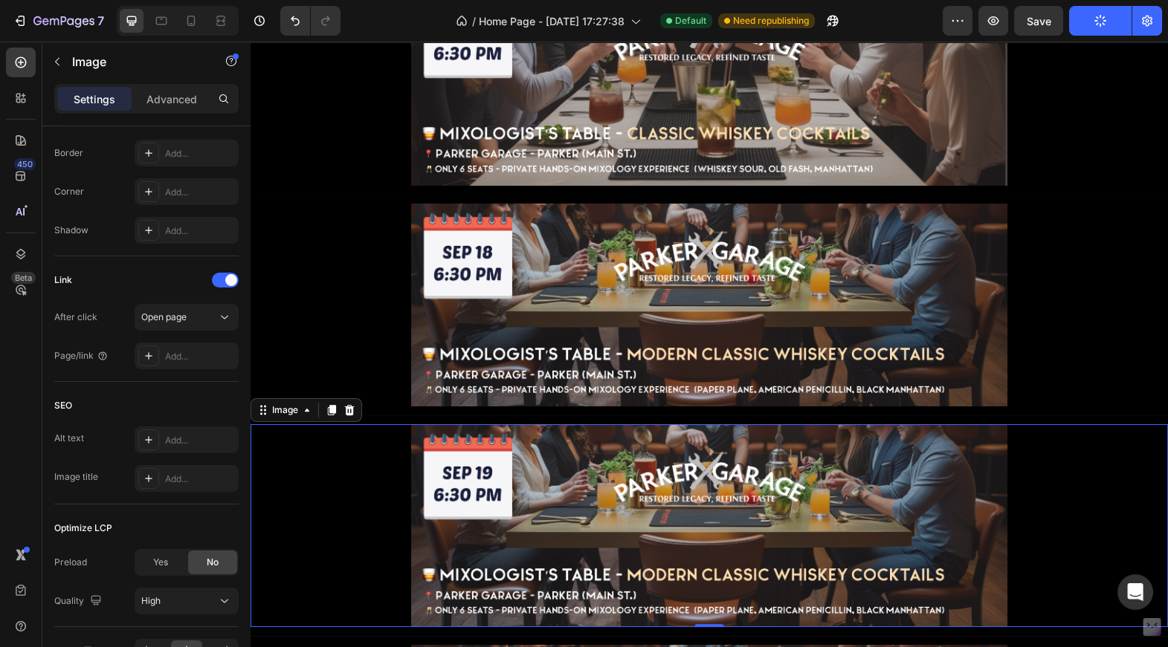
click at [567, 510] on img at bounding box center [709, 525] width 596 height 203
click at [177, 358] on div "Add..." at bounding box center [200, 356] width 70 height 13
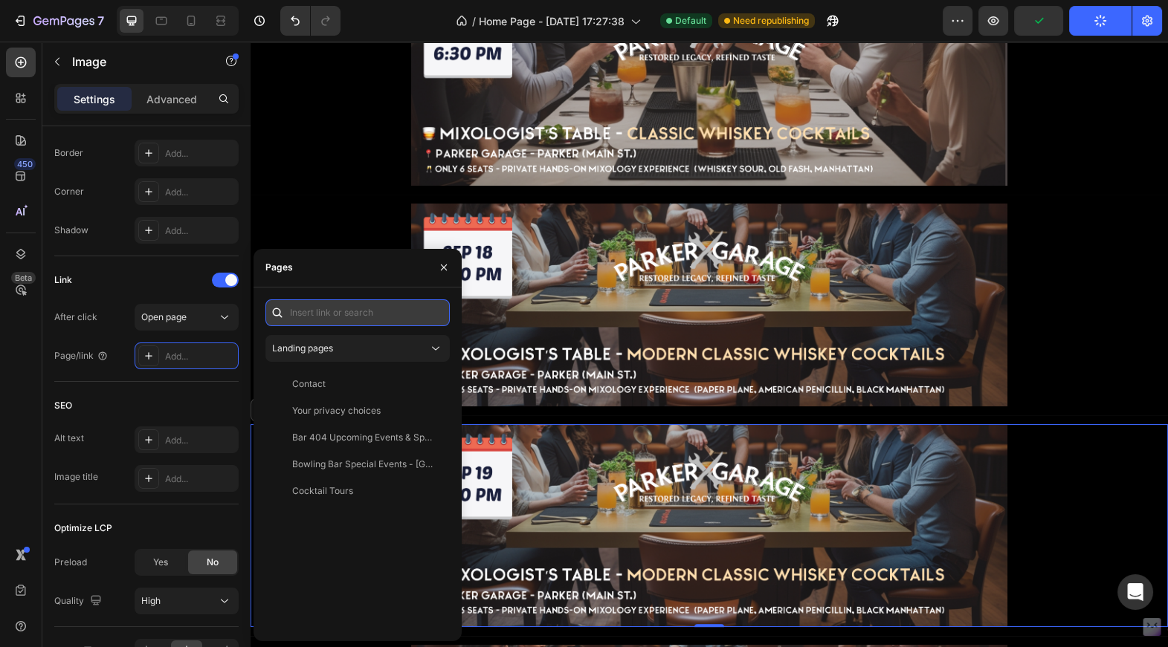
click at [314, 322] on input "text" at bounding box center [357, 313] width 184 height 27
paste input "https://pourandtell.com/products/sep-19-6-30pm-modern-whiskey-cocktails-experie…"
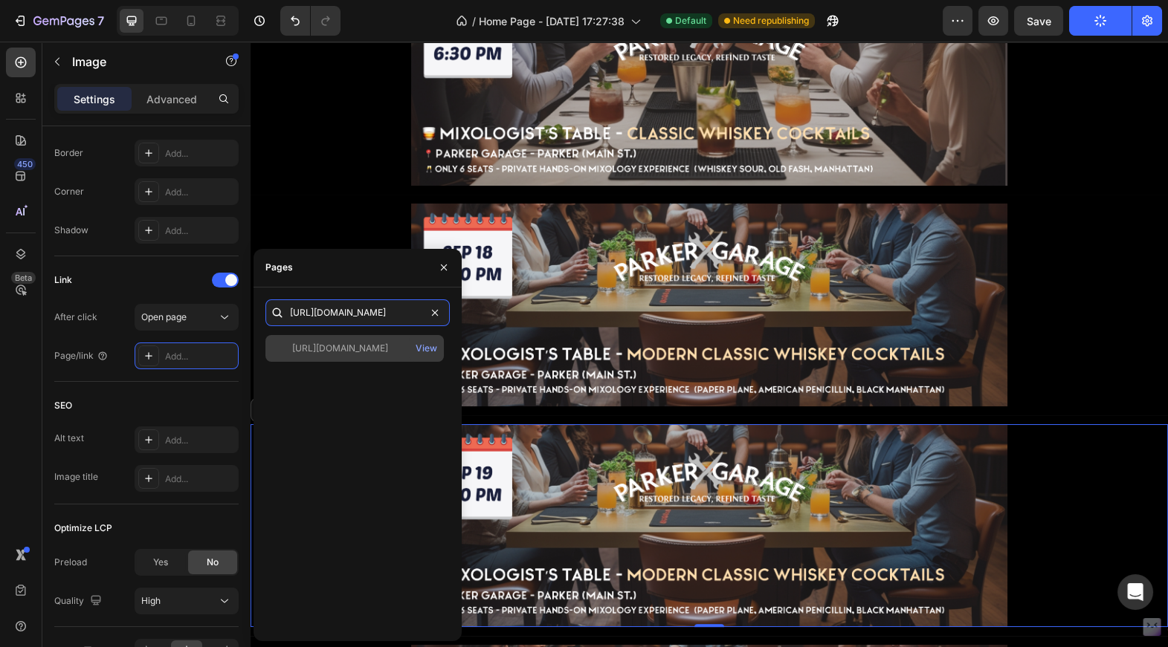
type input "https://pourandtell.com/products/sep-19-6-30pm-modern-whiskey-cocktails-experie…"
click at [342, 347] on div "https://pourandtell.com/products/sep-19-6-30pm-modern-whiskey-cocktails-experie…" at bounding box center [340, 348] width 96 height 13
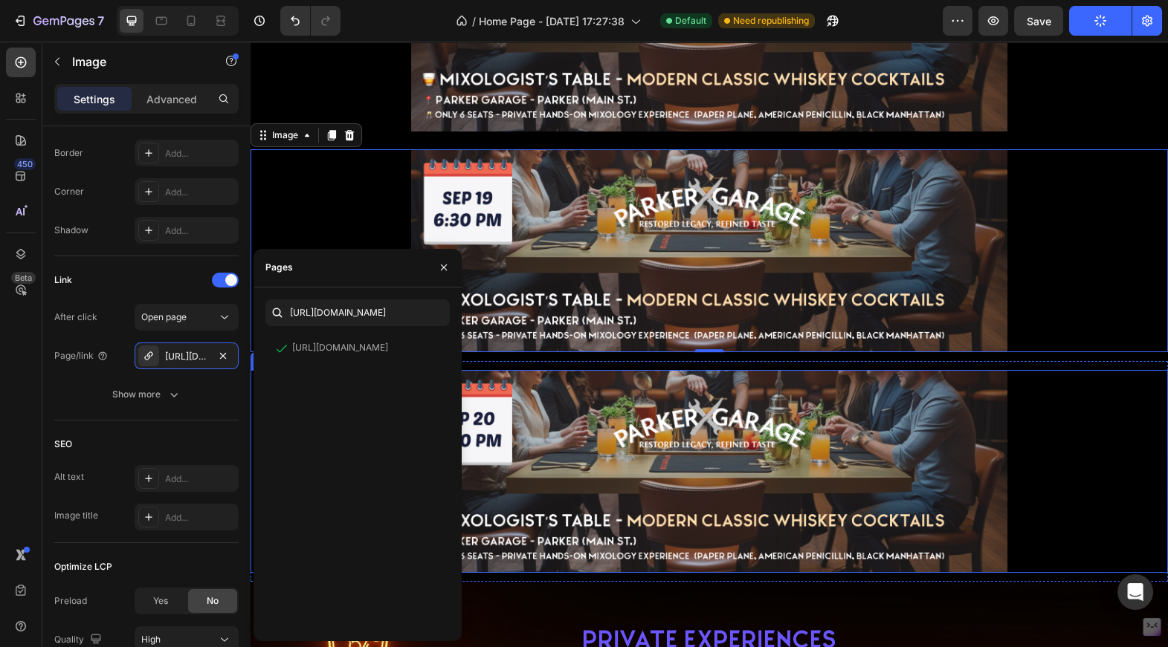
scroll to position [1516, 0]
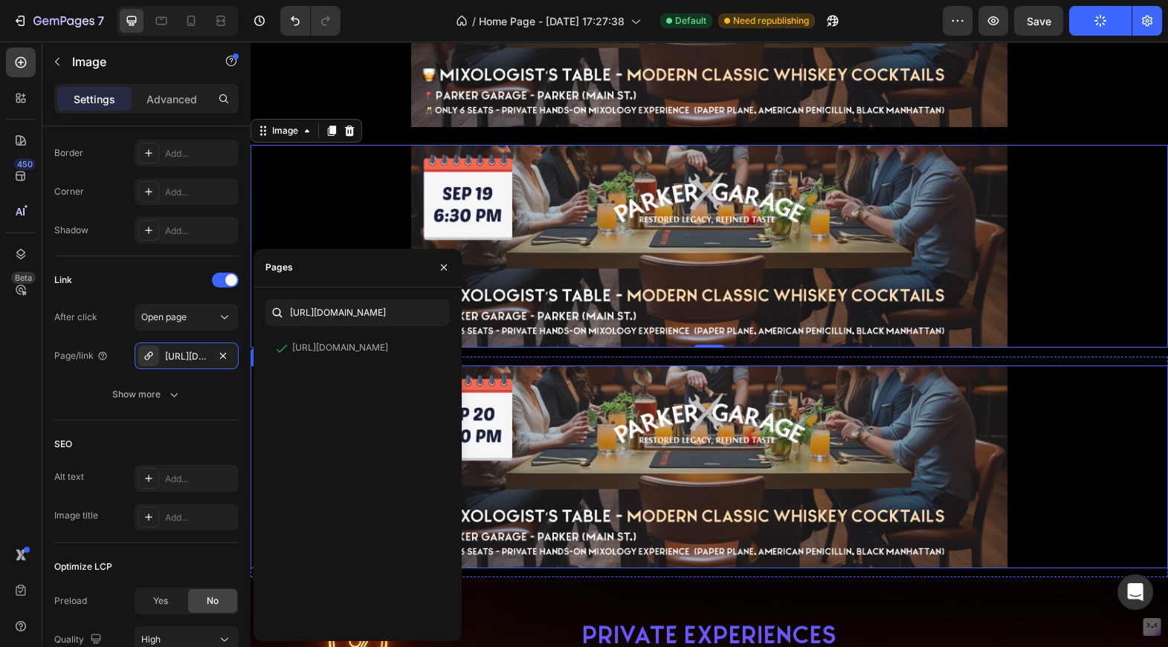
click at [604, 452] on img at bounding box center [709, 467] width 596 height 203
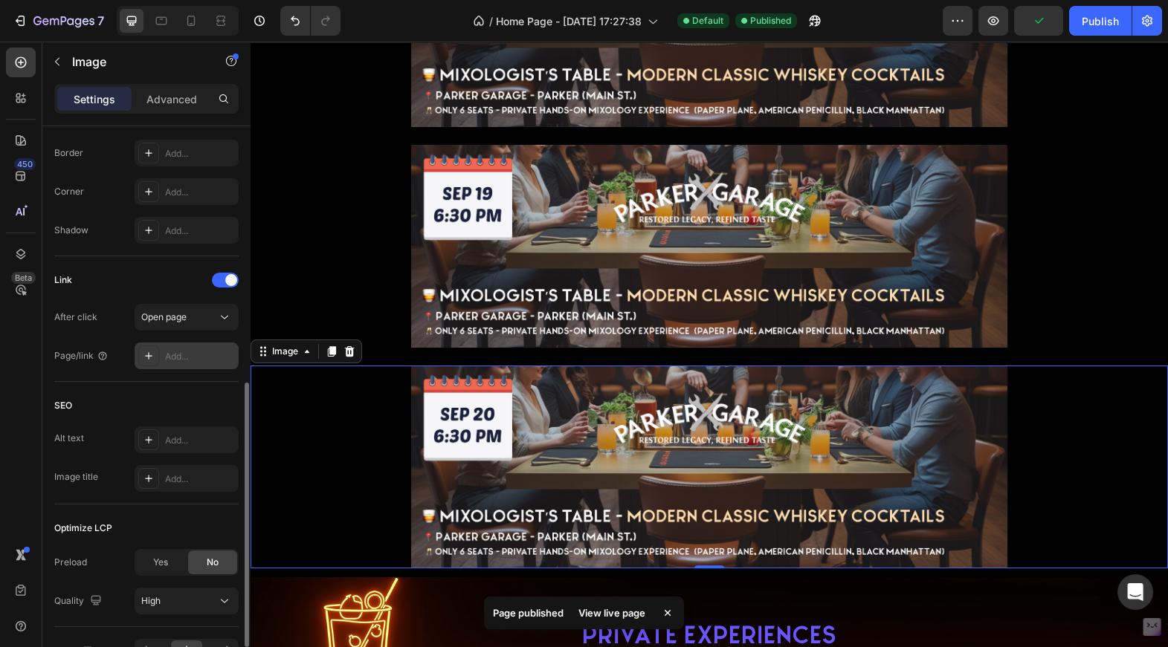
click at [171, 346] on div "Add..." at bounding box center [187, 356] width 104 height 27
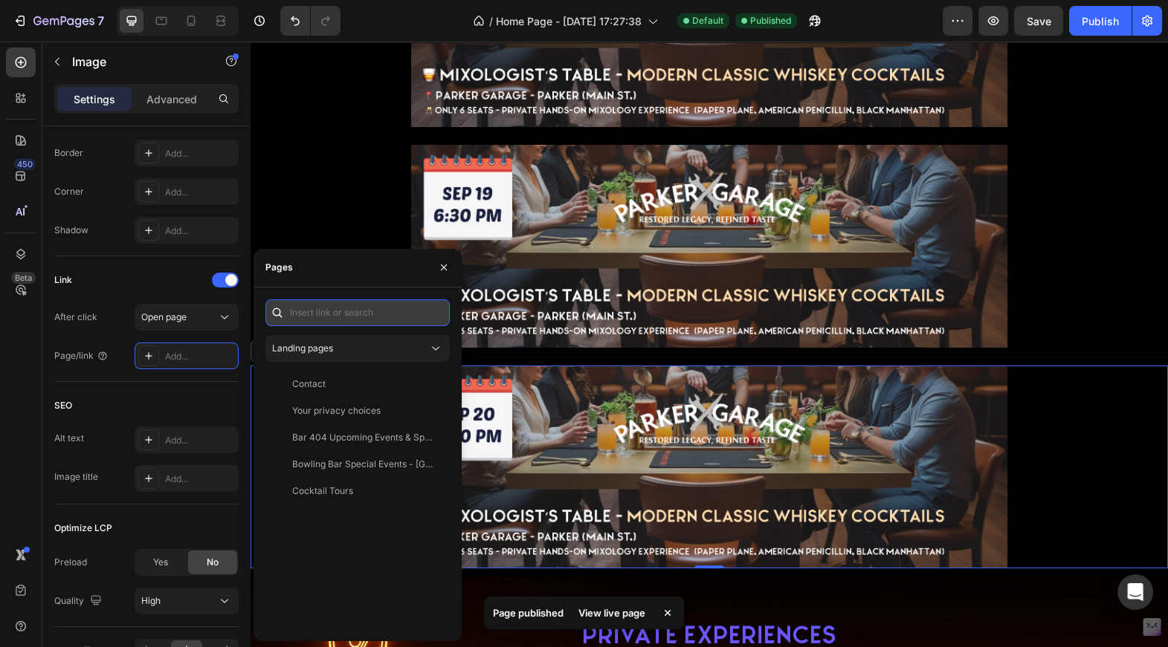
click at [311, 320] on input "text" at bounding box center [357, 313] width 184 height 27
paste input "https://pourandtell.com/products/sep-20-6-30pm-modern-whiskey-cocktails-experie…"
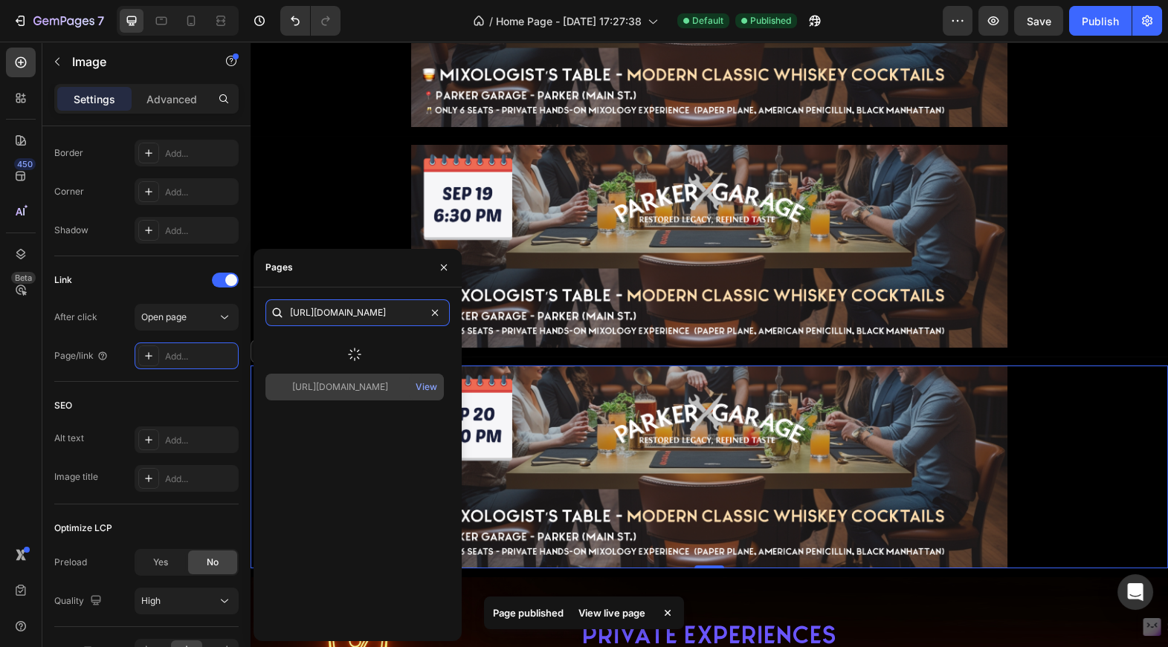
type input "https://pourandtell.com/products/sep-20-6-30pm-modern-whiskey-cocktails-experie…"
click at [327, 381] on div "https://pourandtell.com/products/sep-20-6-30pm-modern-whiskey-cocktails-experie…" at bounding box center [340, 387] width 96 height 13
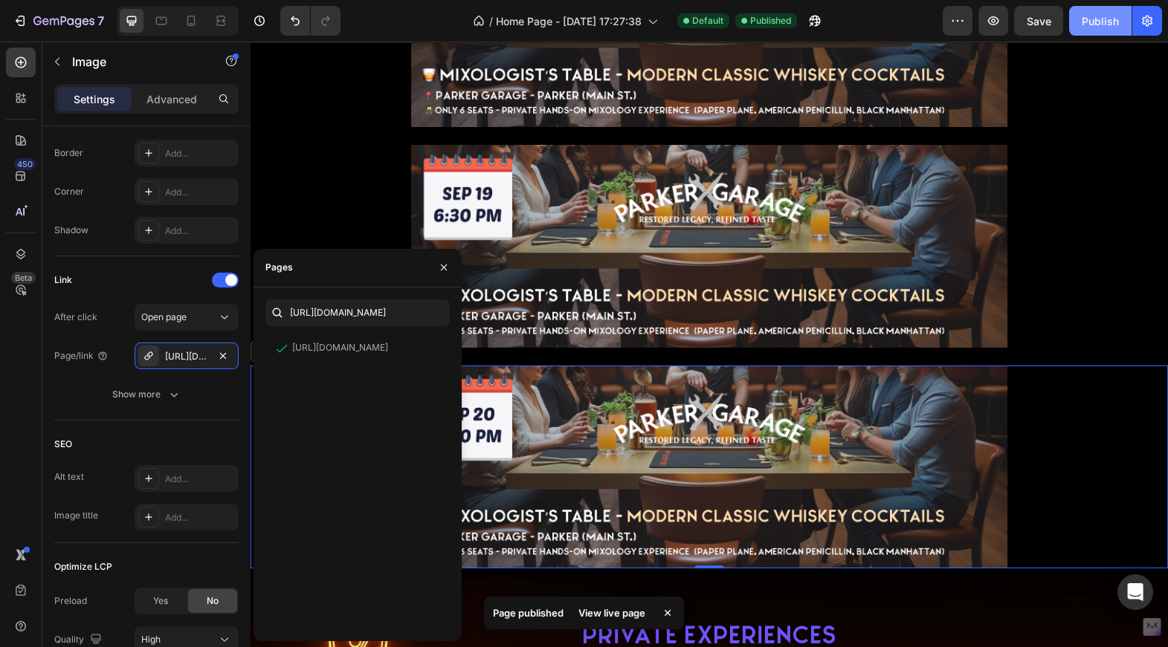
click at [1105, 17] on div "Publish" at bounding box center [1100, 21] width 37 height 16
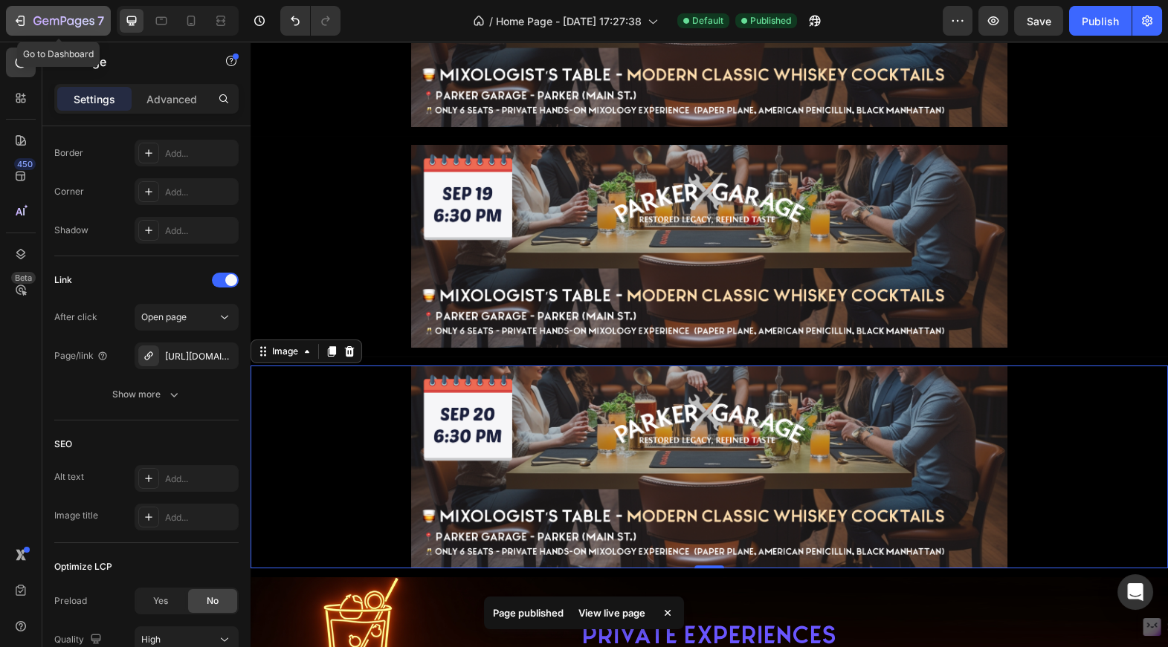
click at [45, 8] on button "7" at bounding box center [58, 21] width 105 height 30
